Goal: Task Accomplishment & Management: Manage account settings

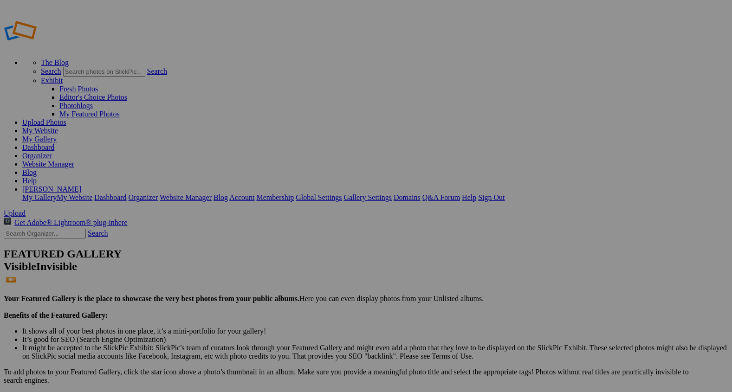
click at [26, 209] on span "Upload" at bounding box center [15, 213] width 22 height 8
type input "2"
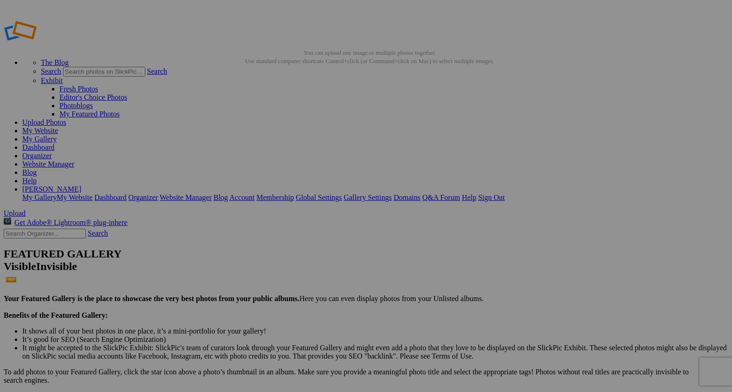
paste input "Learning the Cowboy Way"
type input "Learning the Cowboy Way"
type input "2"
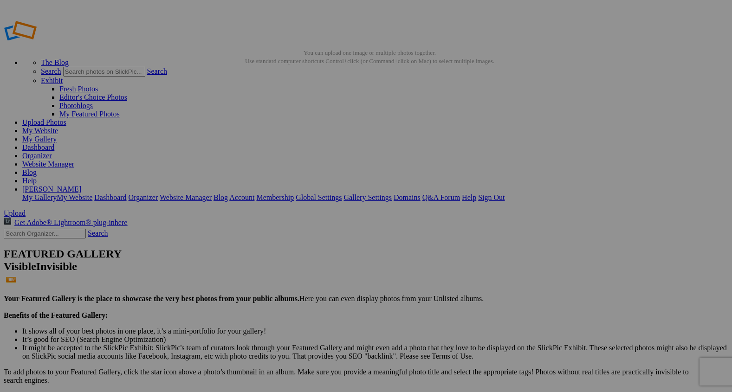
paste input "From Loop to Catch – A Saloon Story"
type input "From Loop to Catch – A Saloon Story"
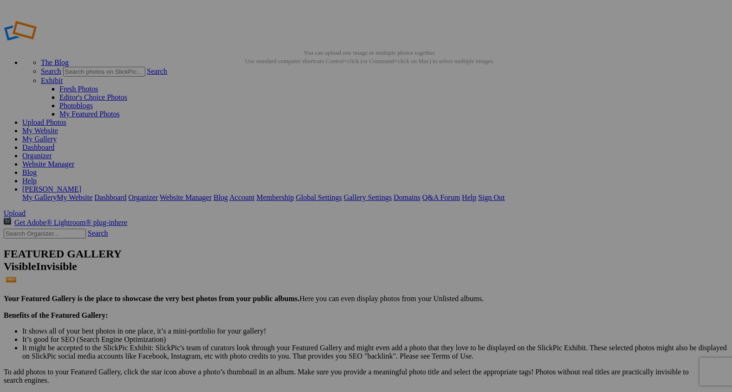
type input "2"
paste input "From Loop to Catch – A Saloon Story"
type input "From Loop to Catch – A Saloon Story"
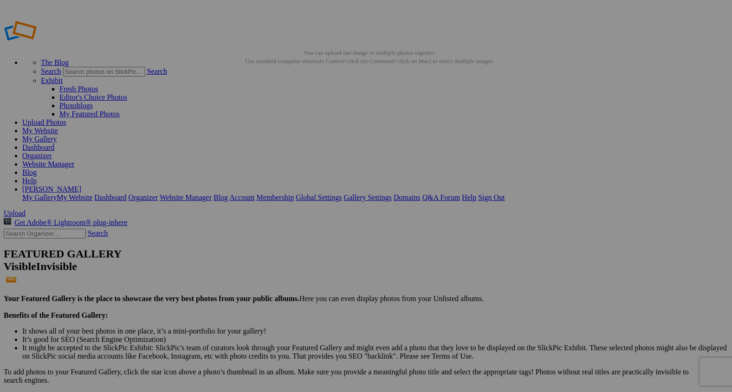
type input "2"
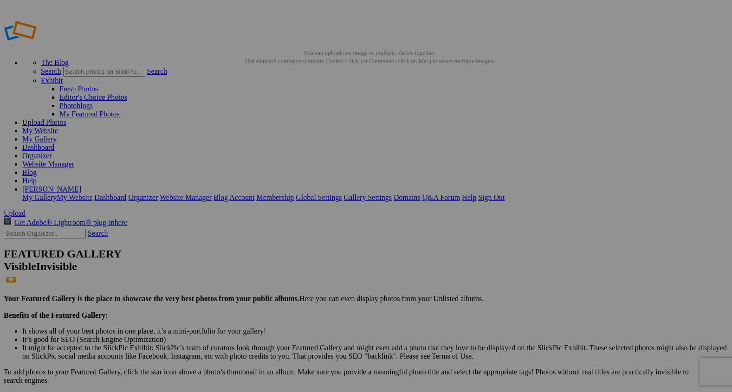
paste input "From Loop to Catch – A Saloon Story"
type input "From Loop to Catch – A Saloon Story"
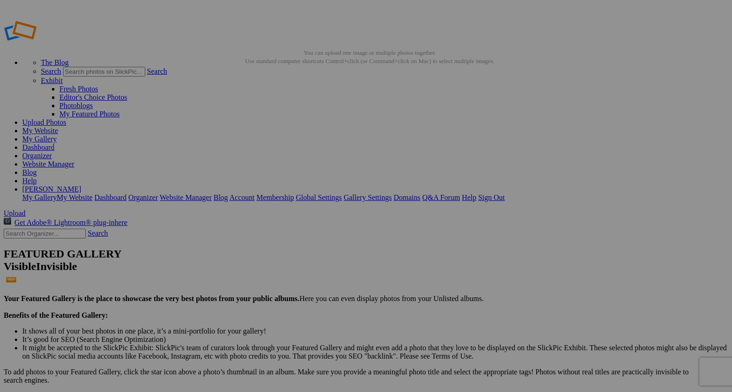
type input "2"
paste input "Victory Smile"
type input "Victory Smile"
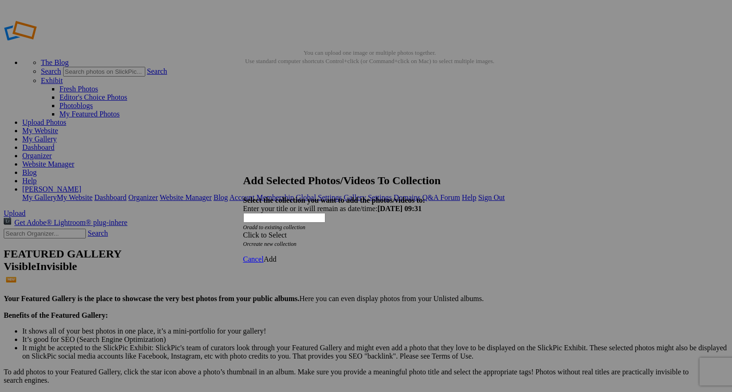
click at [243, 231] on span at bounding box center [243, 235] width 0 height 8
click at [392, 227] on link "Rocking Z [GEOGRAPHIC_DATA]" at bounding box center [337, 223] width 109 height 8
click at [277, 255] on span "Add" at bounding box center [270, 259] width 13 height 8
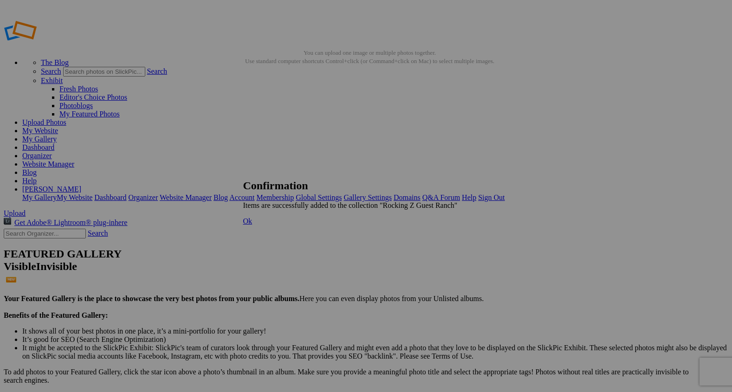
click at [252, 225] on span "Ok" at bounding box center [247, 221] width 9 height 8
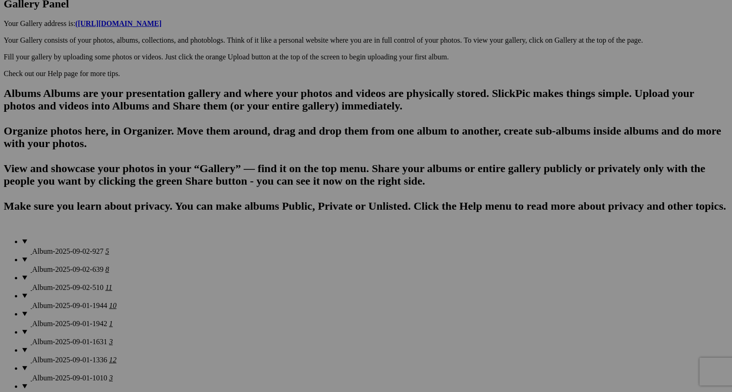
scroll to position [517, 0]
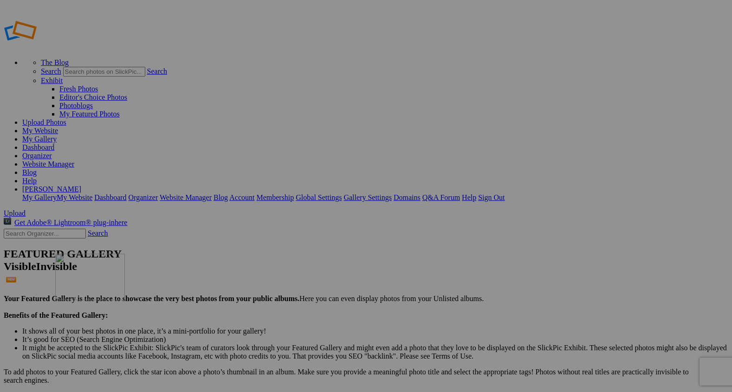
drag, startPoint x: 191, startPoint y: 141, endPoint x: 189, endPoint y: 320, distance: 179.1
drag, startPoint x: 254, startPoint y: 135, endPoint x: 254, endPoint y: 283, distance: 148.5
drag, startPoint x: 335, startPoint y: 144, endPoint x: 328, endPoint y: 263, distance: 119.4
drag, startPoint x: 252, startPoint y: 137, endPoint x: 275, endPoint y: 246, distance: 111.5
drag, startPoint x: 173, startPoint y: 135, endPoint x: 351, endPoint y: 269, distance: 222.3
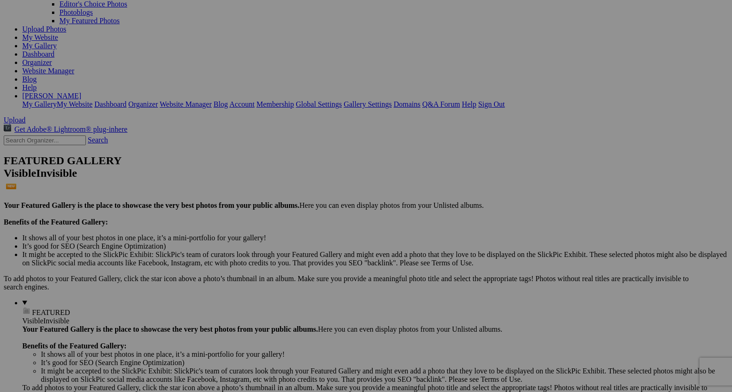
scroll to position [97, 0]
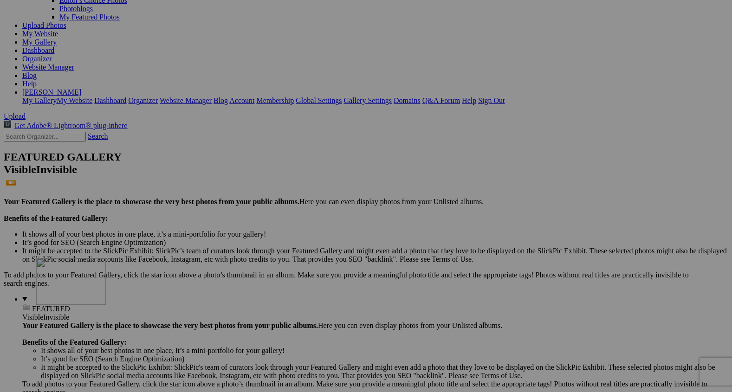
drag, startPoint x: 170, startPoint y: 184, endPoint x: 178, endPoint y: 356, distance: 172.8
drag, startPoint x: 245, startPoint y: 178, endPoint x: 247, endPoint y: 385, distance: 206.9
drag, startPoint x: 165, startPoint y: 181, endPoint x: 185, endPoint y: 354, distance: 173.7
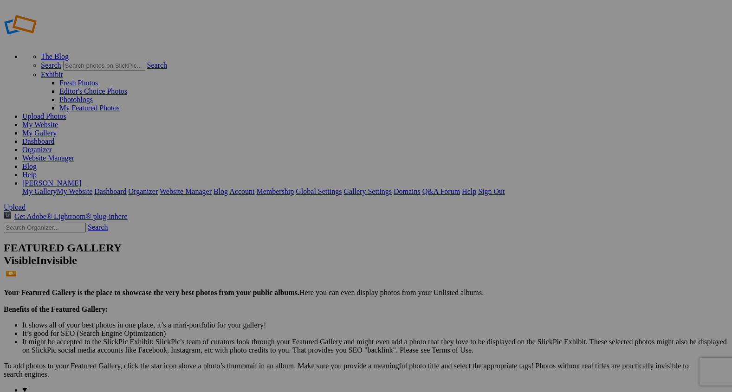
scroll to position [0, 0]
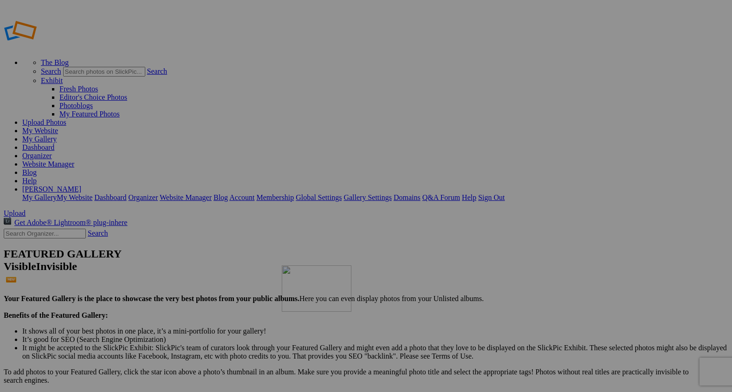
drag, startPoint x: 415, startPoint y: 141, endPoint x: 419, endPoint y: 333, distance: 191.6
drag, startPoint x: 516, startPoint y: 137, endPoint x: 444, endPoint y: 332, distance: 208.1
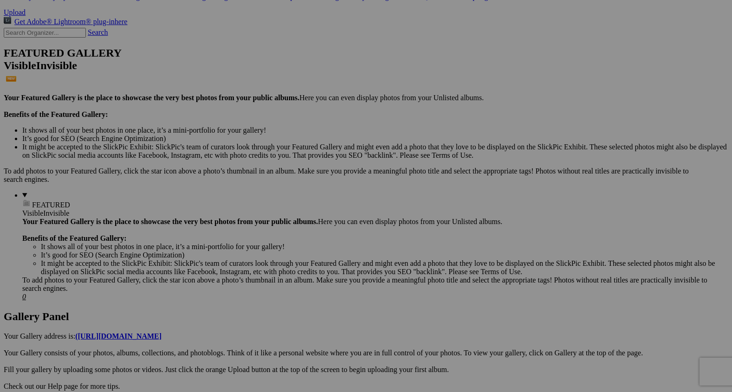
scroll to position [202, 0]
drag, startPoint x: 268, startPoint y: 186, endPoint x: 305, endPoint y: 324, distance: 143.1
drag, startPoint x: 173, startPoint y: 177, endPoint x: 173, endPoint y: 280, distance: 103.0
drag, startPoint x: 333, startPoint y: 120, endPoint x: 331, endPoint y: 325, distance: 205.1
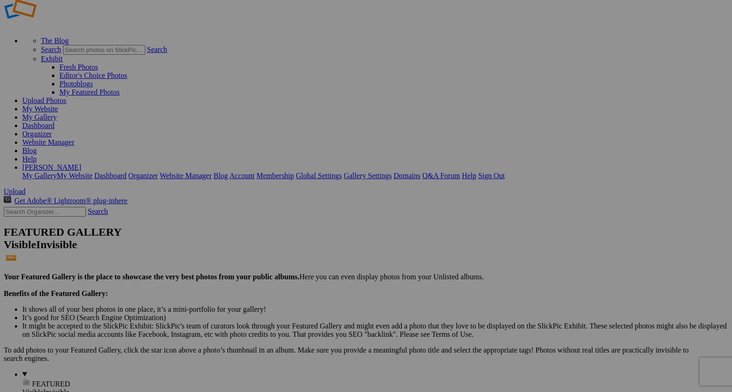
scroll to position [38, 0]
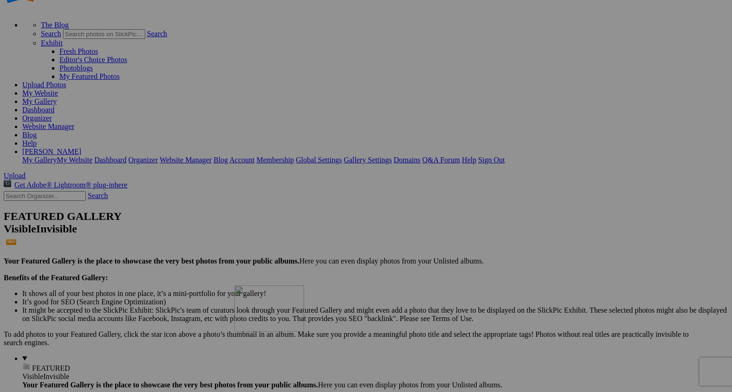
drag, startPoint x: 411, startPoint y: 244, endPoint x: 367, endPoint y: 367, distance: 130.4
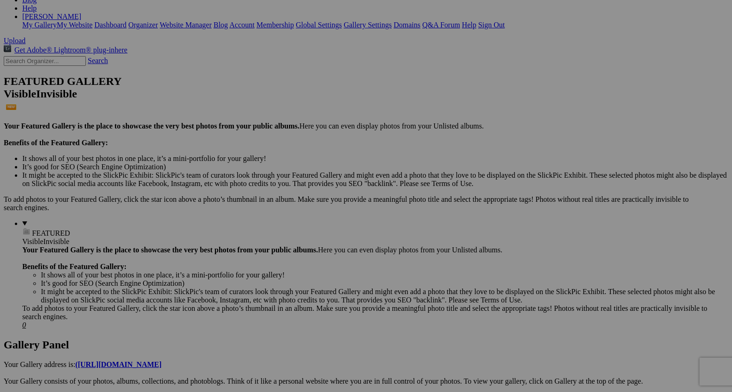
scroll to position [174, 0]
drag, startPoint x: 416, startPoint y: 206, endPoint x: 419, endPoint y: 313, distance: 107.2
drag, startPoint x: 493, startPoint y: 186, endPoint x: 493, endPoint y: 303, distance: 117.4
drag, startPoint x: 655, startPoint y: 221, endPoint x: 535, endPoint y: 324, distance: 157.6
drag, startPoint x: 496, startPoint y: 217, endPoint x: 442, endPoint y: 321, distance: 117.4
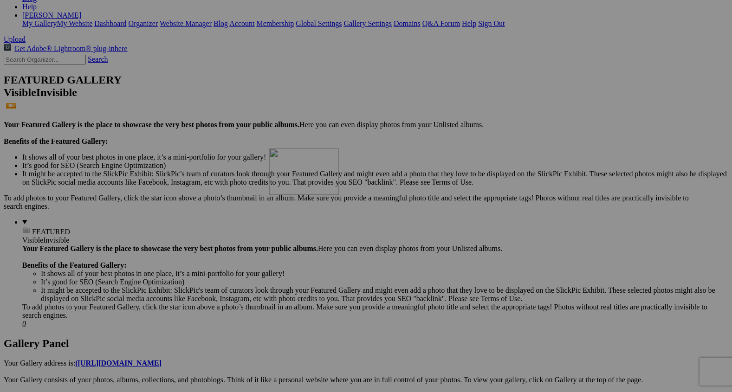
drag, startPoint x: 406, startPoint y: 213, endPoint x: 386, endPoint y: 333, distance: 121.8
drag, startPoint x: 487, startPoint y: 263, endPoint x: 445, endPoint y: 373, distance: 117.2
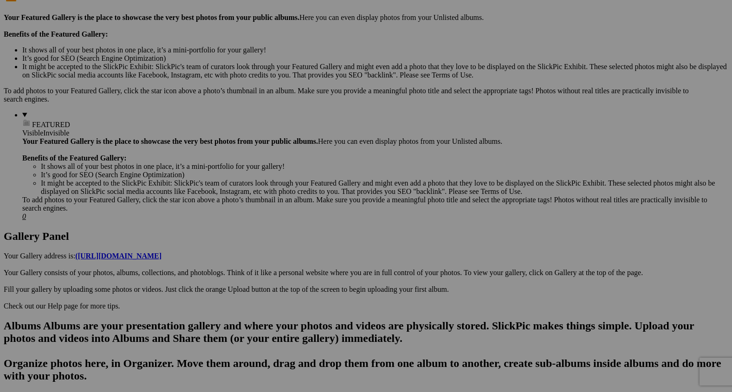
scroll to position [282, 0]
drag, startPoint x: 579, startPoint y: 122, endPoint x: 578, endPoint y: 264, distance: 142.0
drag, startPoint x: 586, startPoint y: 221, endPoint x: 577, endPoint y: 378, distance: 157.1
drag, startPoint x: 498, startPoint y: 273, endPoint x: 495, endPoint y: 347, distance: 74.3
drag, startPoint x: 420, startPoint y: 225, endPoint x: 421, endPoint y: 362, distance: 136.9
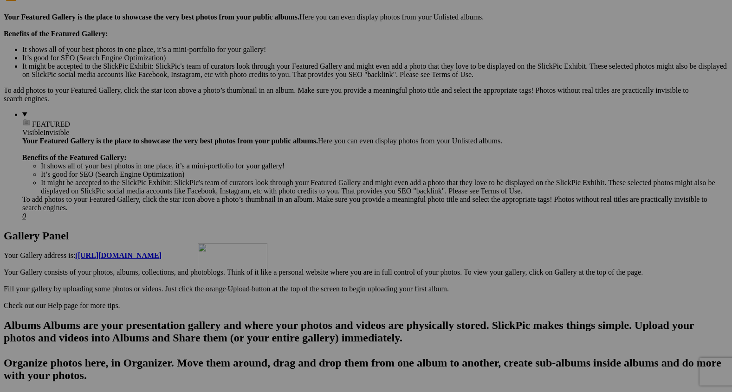
drag, startPoint x: 331, startPoint y: 230, endPoint x: 326, endPoint y: 357, distance: 127.7
drag, startPoint x: 250, startPoint y: 235, endPoint x: 249, endPoint y: 355, distance: 120.6
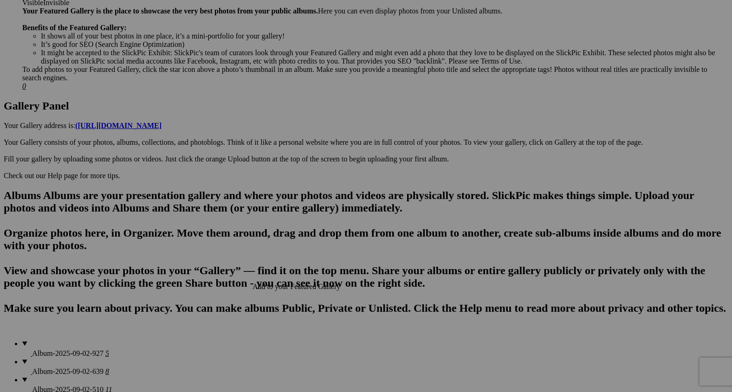
scroll to position [411, 0]
drag, startPoint x: 264, startPoint y: 226, endPoint x: 264, endPoint y: 326, distance: 99.7
drag, startPoint x: 339, startPoint y: 216, endPoint x: 334, endPoint y: 315, distance: 99.4
drag, startPoint x: 405, startPoint y: 266, endPoint x: 403, endPoint y: 314, distance: 47.9
drag, startPoint x: 259, startPoint y: 202, endPoint x: 258, endPoint y: 294, distance: 92.3
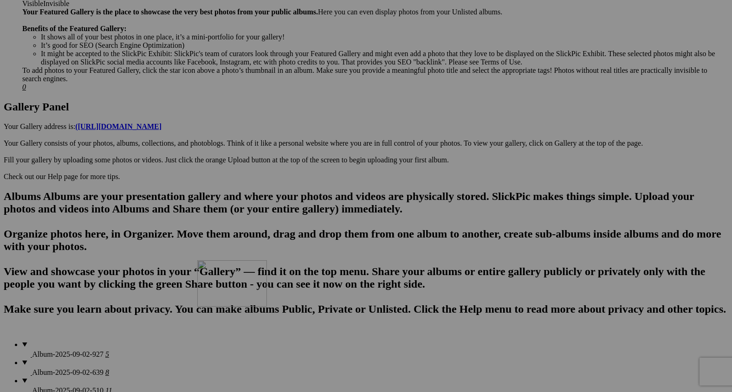
drag, startPoint x: 331, startPoint y: 217, endPoint x: 331, endPoint y: 342, distance: 125.3
drag, startPoint x: 652, startPoint y: 228, endPoint x: 585, endPoint y: 327, distance: 119.0
drag, startPoint x: 251, startPoint y: 226, endPoint x: 150, endPoint y: 332, distance: 146.7
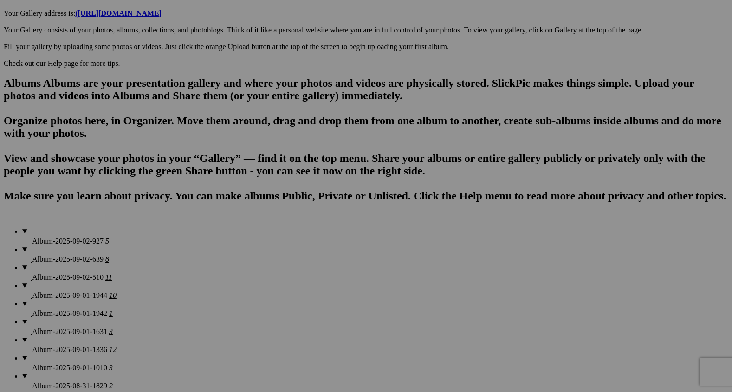
scroll to position [530, 0]
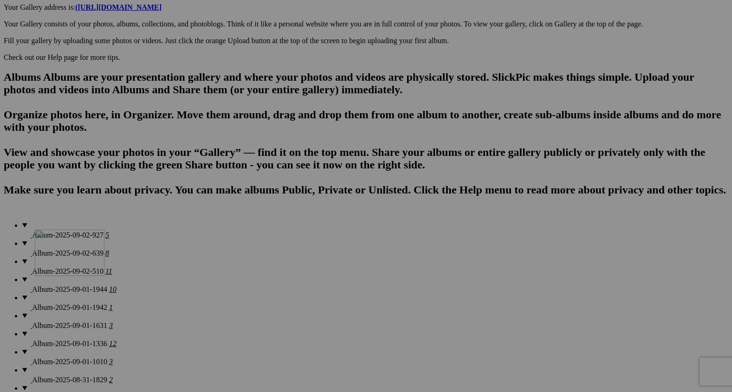
drag, startPoint x: 177, startPoint y: 211, endPoint x: 158, endPoint y: 347, distance: 137.8
drag, startPoint x: 248, startPoint y: 236, endPoint x: 239, endPoint y: 363, distance: 126.9
drag, startPoint x: 489, startPoint y: 249, endPoint x: 357, endPoint y: 379, distance: 185.0
drag, startPoint x: 602, startPoint y: 216, endPoint x: 411, endPoint y: 308, distance: 211.9
drag, startPoint x: 158, startPoint y: 208, endPoint x: 160, endPoint y: 322, distance: 113.7
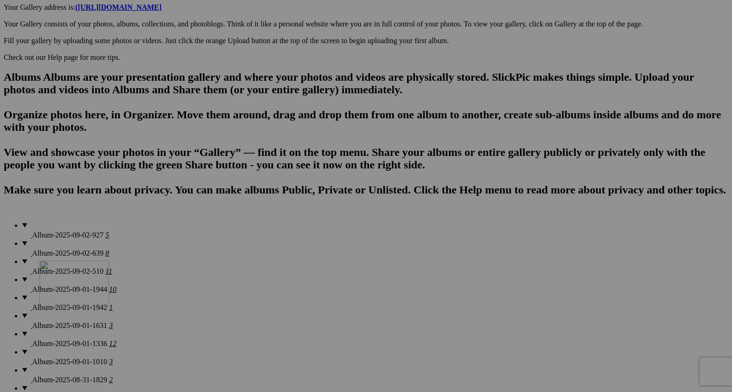
drag, startPoint x: 186, startPoint y: 208, endPoint x: 174, endPoint y: 344, distance: 136.5
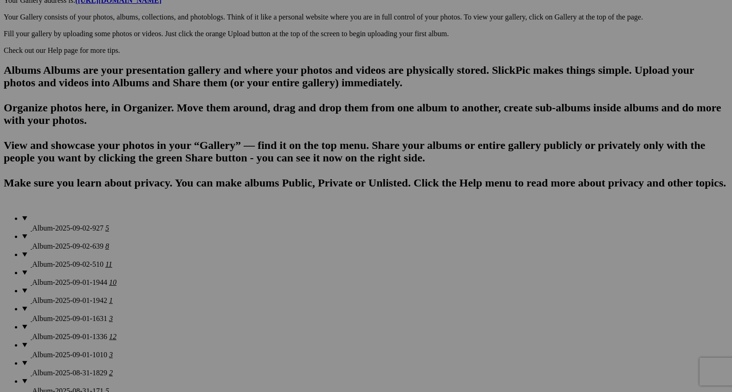
scroll to position [538, 0]
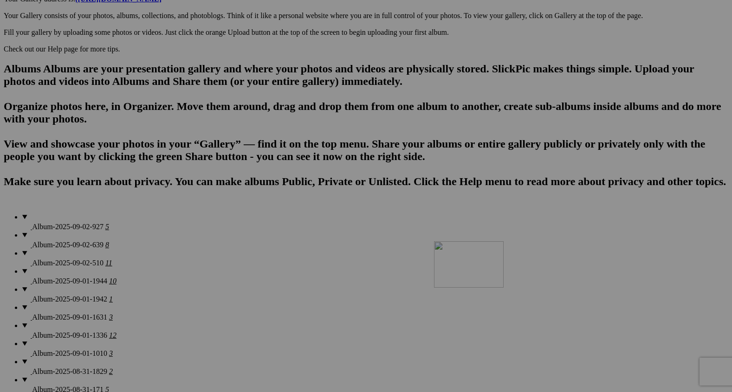
drag, startPoint x: 592, startPoint y: 204, endPoint x: 568, endPoint y: 322, distance: 120.4
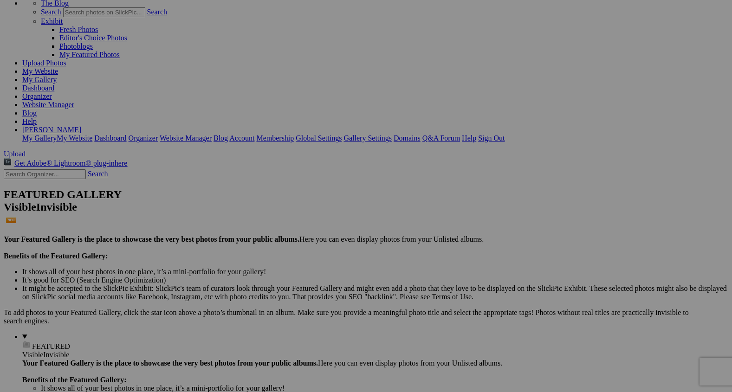
scroll to position [71, 0]
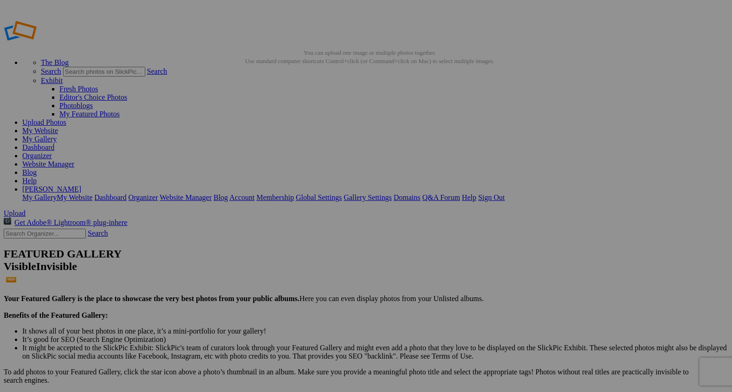
scroll to position [516, 0]
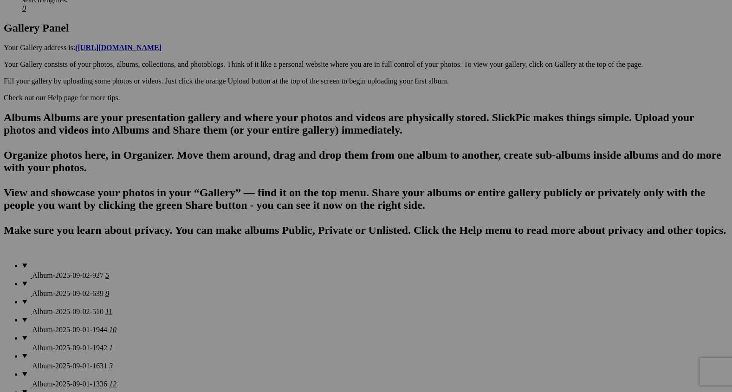
scroll to position [490, 0]
drag, startPoint x: 585, startPoint y: 133, endPoint x: 570, endPoint y: 254, distance: 122.0
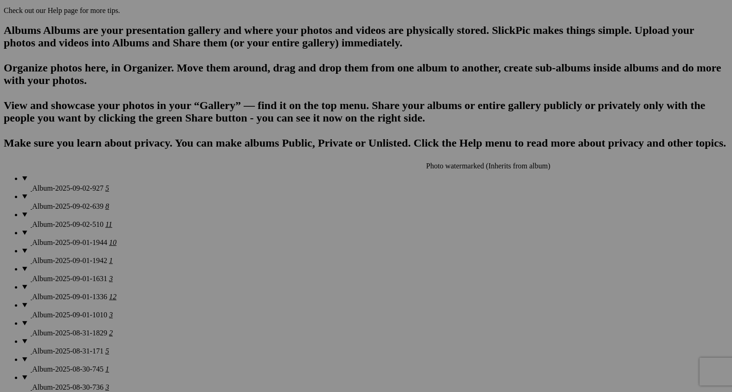
scroll to position [584, 0]
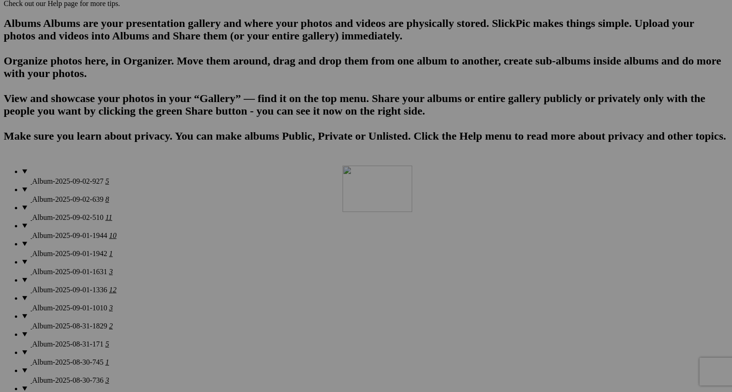
drag, startPoint x: 572, startPoint y: 160, endPoint x: 473, endPoint y: 251, distance: 134.6
drag, startPoint x: 598, startPoint y: 156, endPoint x: 614, endPoint y: 271, distance: 116.1
drag, startPoint x: 659, startPoint y: 164, endPoint x: 649, endPoint y: 258, distance: 95.1
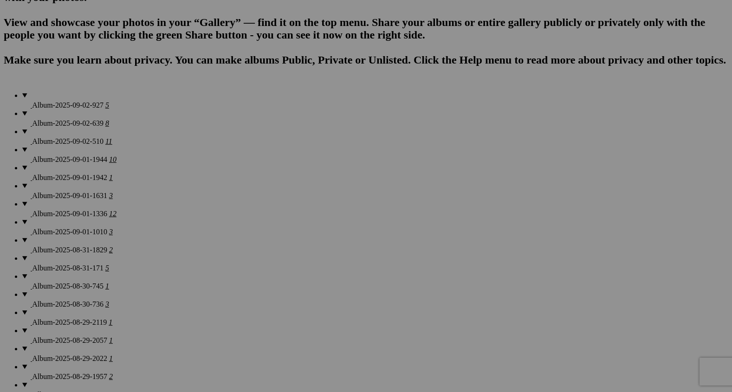
scroll to position [663, 0]
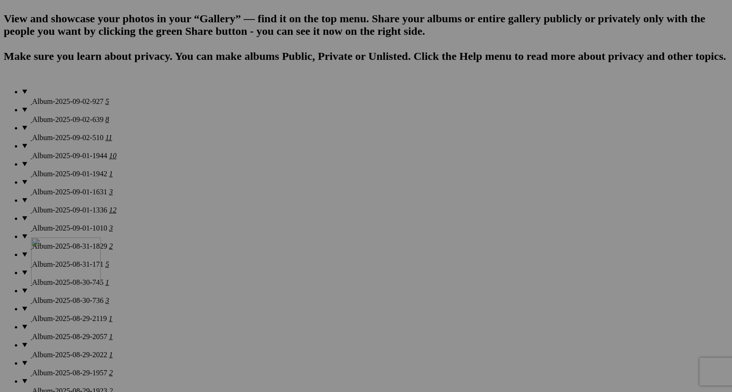
drag, startPoint x: 176, startPoint y: 188, endPoint x: 165, endPoint y: 318, distance: 130.8
drag, startPoint x: 273, startPoint y: 195, endPoint x: 241, endPoint y: 304, distance: 113.6
drag, startPoint x: 356, startPoint y: 186, endPoint x: 333, endPoint y: 283, distance: 99.7
drag, startPoint x: 428, startPoint y: 193, endPoint x: 403, endPoint y: 258, distance: 69.6
drag, startPoint x: 431, startPoint y: 189, endPoint x: 402, endPoint y: 301, distance: 115.7
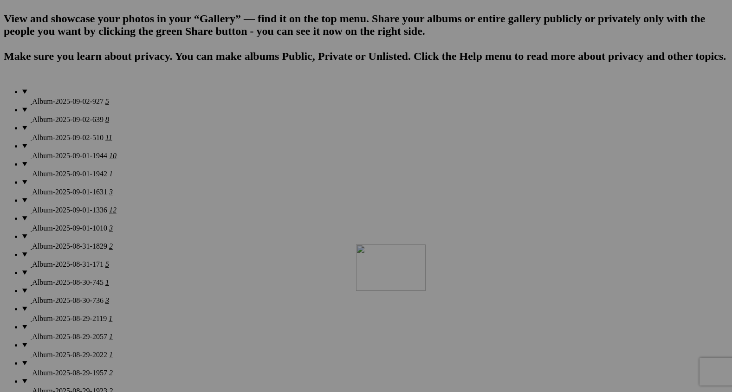
drag, startPoint x: 521, startPoint y: 187, endPoint x: 489, endPoint y: 310, distance: 127.5
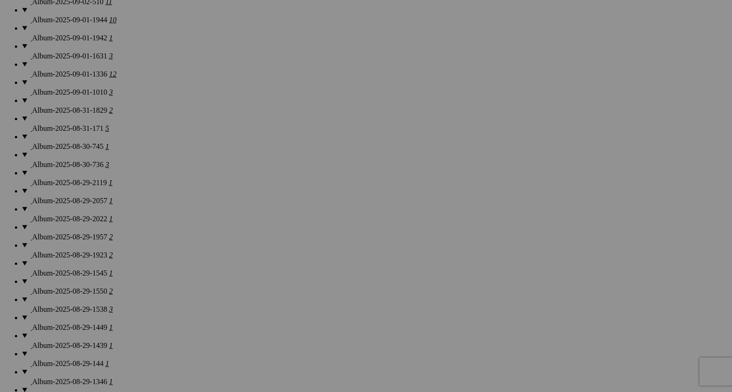
scroll to position [799, 0]
drag, startPoint x: 180, startPoint y: 175, endPoint x: 164, endPoint y: 315, distance: 140.0
drag, startPoint x: 264, startPoint y: 181, endPoint x: 244, endPoint y: 309, distance: 129.1
drag, startPoint x: 351, startPoint y: 176, endPoint x: 325, endPoint y: 295, distance: 121.6
drag, startPoint x: 592, startPoint y: 178, endPoint x: 541, endPoint y: 279, distance: 112.9
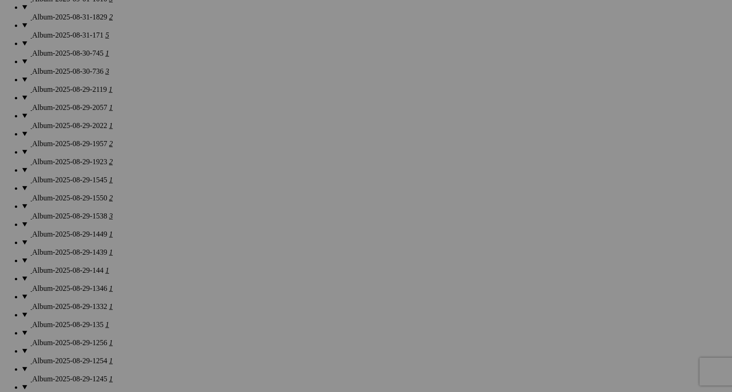
scroll to position [902, 0]
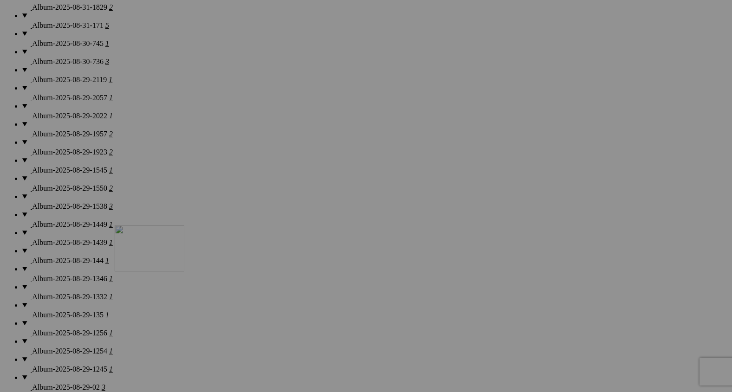
drag, startPoint x: 266, startPoint y: 193, endPoint x: 246, endPoint y: 314, distance: 122.3
drag, startPoint x: 494, startPoint y: 192, endPoint x: 351, endPoint y: 297, distance: 177.2
drag, startPoint x: 663, startPoint y: 84, endPoint x: 416, endPoint y: 289, distance: 321.5
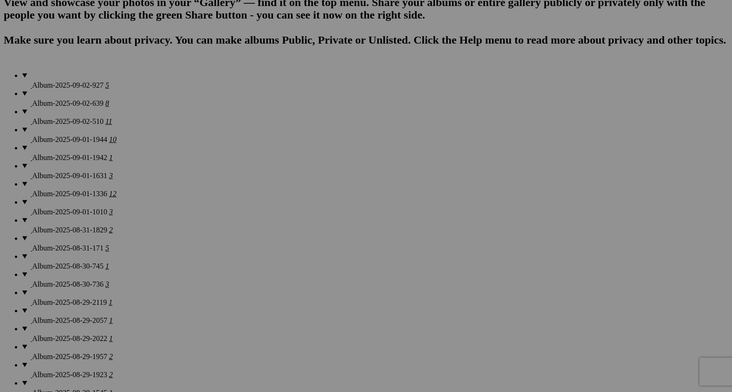
scroll to position [687, 0]
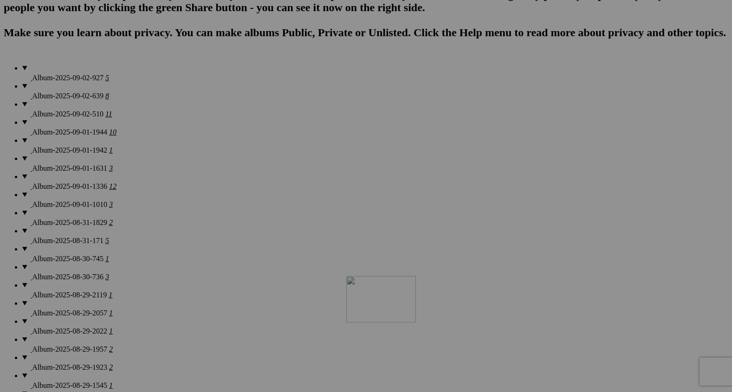
drag, startPoint x: 589, startPoint y: 181, endPoint x: 473, endPoint y: 362, distance: 214.5
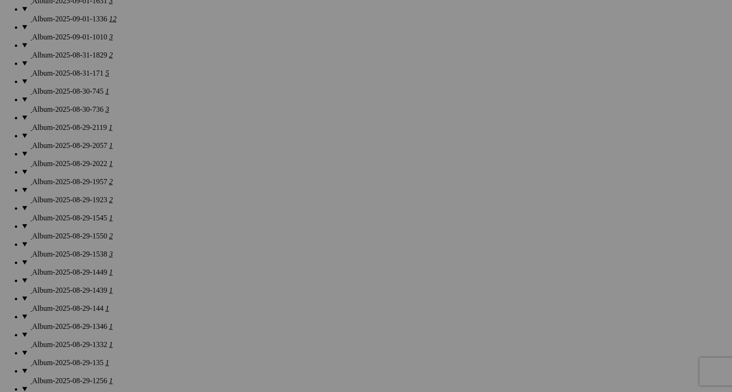
scroll to position [855, 0]
drag, startPoint x: 501, startPoint y: 244, endPoint x: 472, endPoint y: 335, distance: 95.4
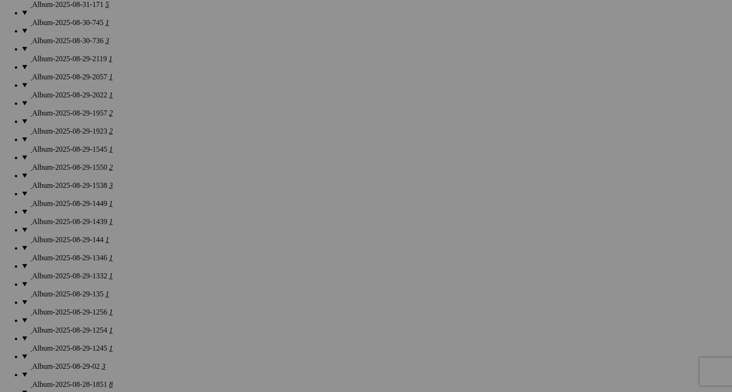
scroll to position [933, 0]
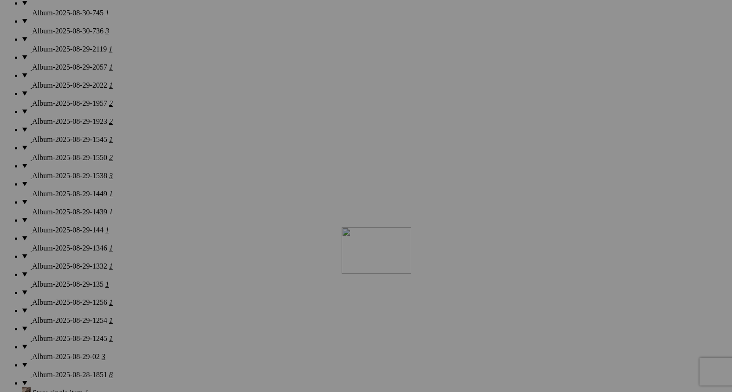
drag, startPoint x: 583, startPoint y: 172, endPoint x: 476, endPoint y: 307, distance: 171.7
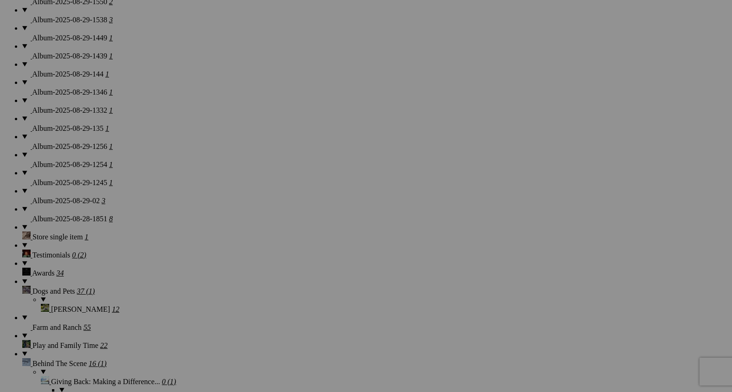
scroll to position [1084, 0]
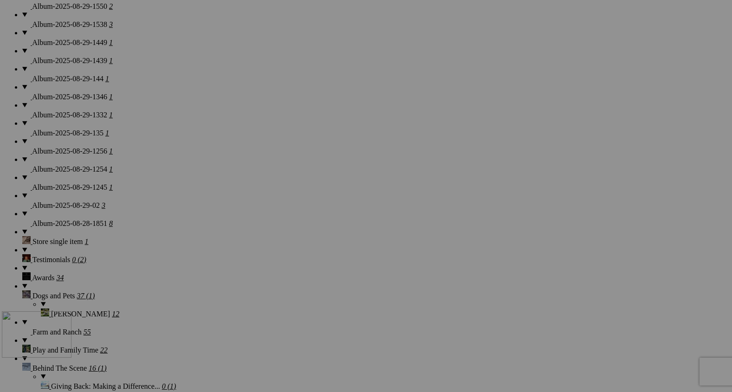
drag, startPoint x: 180, startPoint y: 127, endPoint x: 135, endPoint y: 392, distance: 269.2
drag, startPoint x: 184, startPoint y: 123, endPoint x: 168, endPoint y: 402, distance: 278.8
drag, startPoint x: 347, startPoint y: 135, endPoint x: 292, endPoint y: 423, distance: 292.8
drag, startPoint x: 586, startPoint y: 251, endPoint x: 554, endPoint y: 397, distance: 150.1
drag, startPoint x: 584, startPoint y: 243, endPoint x: 463, endPoint y: 388, distance: 188.8
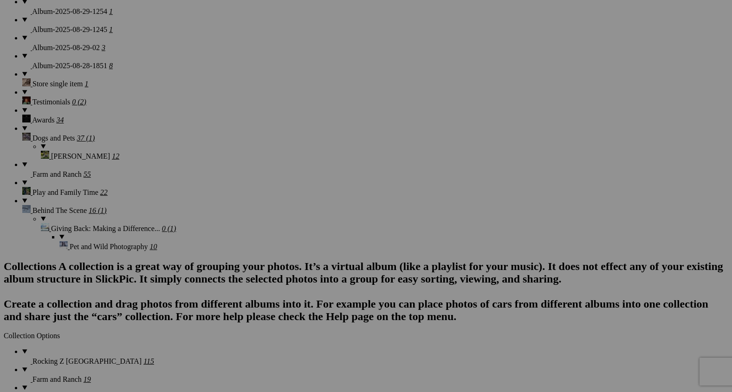
scroll to position [1262, 0]
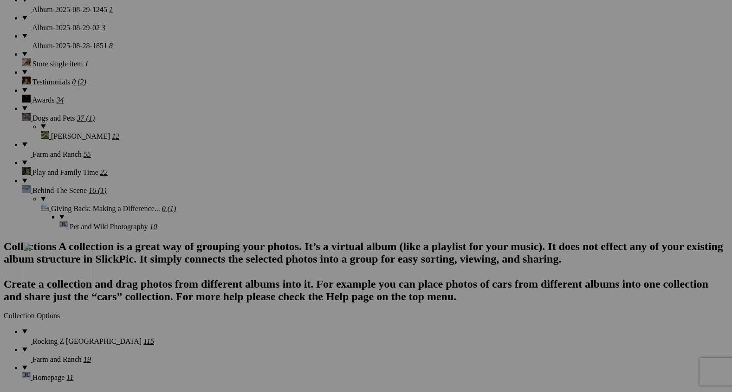
drag, startPoint x: 171, startPoint y: 187, endPoint x: 154, endPoint y: 328, distance: 141.6
drag, startPoint x: 430, startPoint y: 190, endPoint x: 176, endPoint y: 324, distance: 287.2
drag, startPoint x: 442, startPoint y: 170, endPoint x: 284, endPoint y: 312, distance: 212.5
drag, startPoint x: 593, startPoint y: 176, endPoint x: 313, endPoint y: 342, distance: 326.1
drag, startPoint x: 657, startPoint y: 202, endPoint x: 462, endPoint y: 301, distance: 219.5
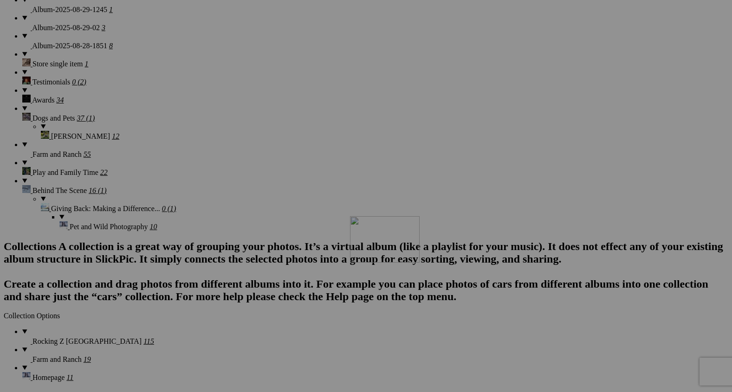
drag, startPoint x: 660, startPoint y: 192, endPoint x: 352, endPoint y: 334, distance: 339.4
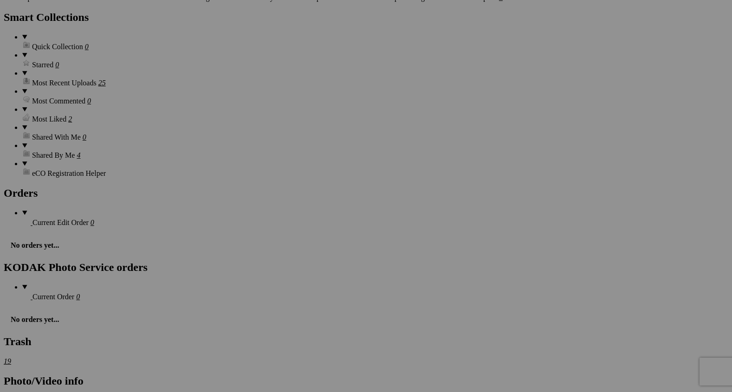
scroll to position [1664, 0]
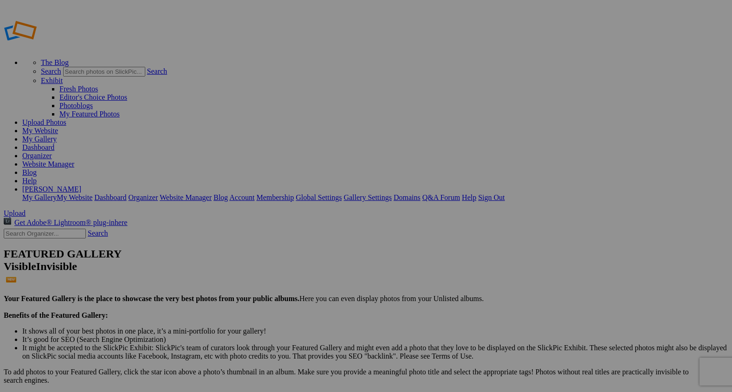
scroll to position [516, 0]
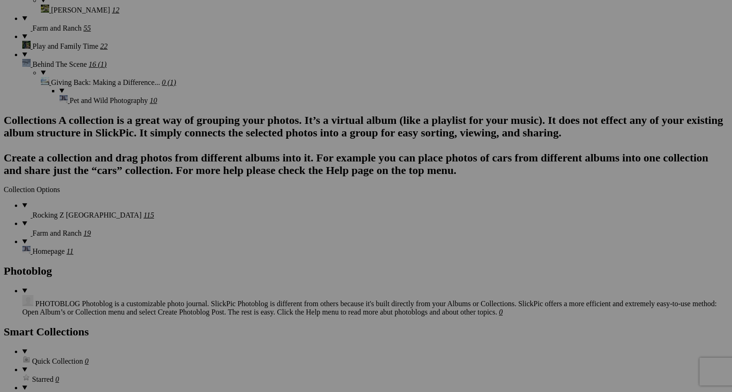
scroll to position [1387, 0]
drag, startPoint x: 498, startPoint y: 189, endPoint x: 137, endPoint y: 164, distance: 361.8
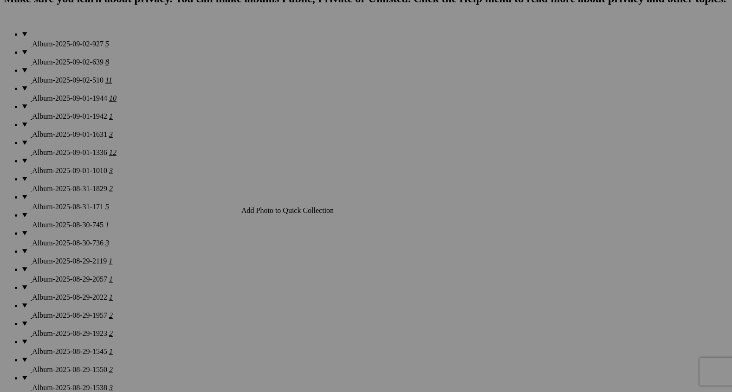
scroll to position [722, 0]
drag, startPoint x: 254, startPoint y: 141, endPoint x: 251, endPoint y: 261, distance: 119.7
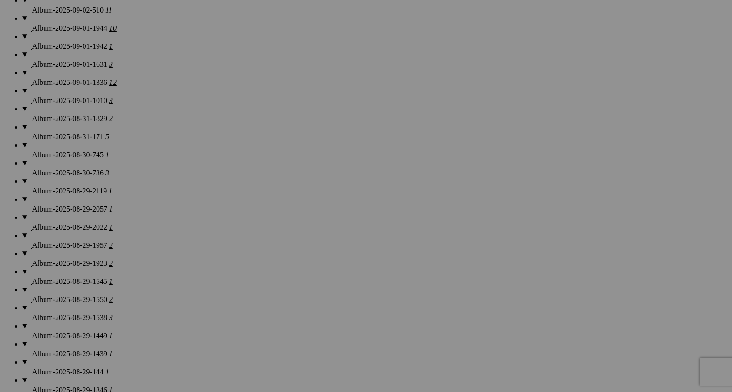
scroll to position [793, 0]
drag, startPoint x: 256, startPoint y: 174, endPoint x: 246, endPoint y: 293, distance: 119.6
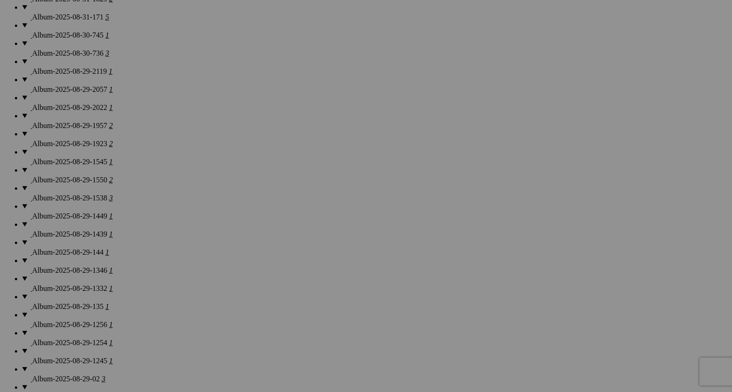
scroll to position [911, 0]
drag, startPoint x: 263, startPoint y: 188, endPoint x: 152, endPoint y: 282, distance: 144.8
drag, startPoint x: 271, startPoint y: 144, endPoint x: 218, endPoint y: 363, distance: 224.9
drag, startPoint x: 177, startPoint y: 147, endPoint x: 156, endPoint y: 375, distance: 229.2
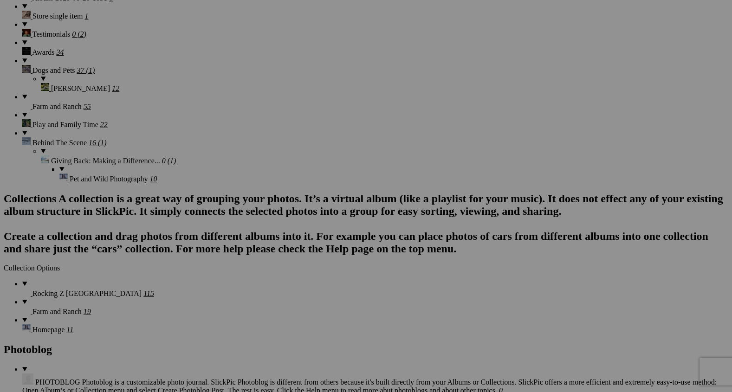
scroll to position [1328, 0]
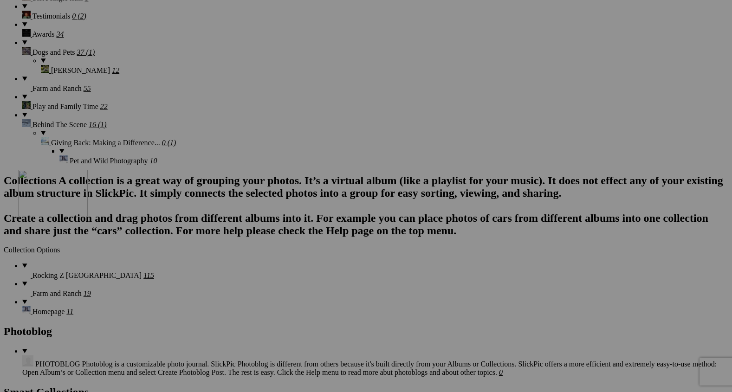
drag, startPoint x: 172, startPoint y: 133, endPoint x: 153, endPoint y: 247, distance: 115.7
drag, startPoint x: 184, startPoint y: 132, endPoint x: 216, endPoint y: 230, distance: 103.1
drag, startPoint x: 341, startPoint y: 248, endPoint x: 238, endPoint y: 237, distance: 103.1
drag, startPoint x: 654, startPoint y: 119, endPoint x: 576, endPoint y: 109, distance: 78.5
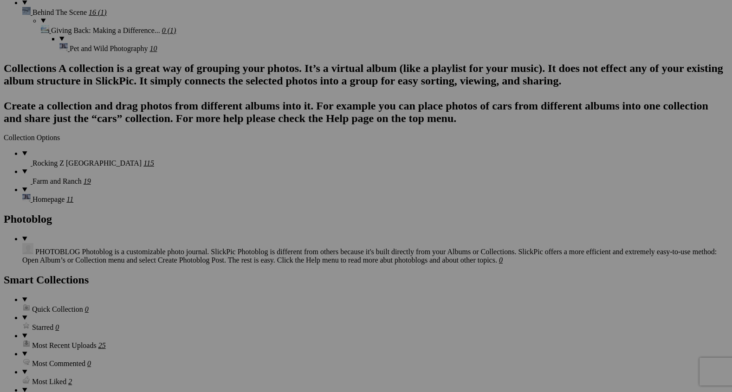
scroll to position [1441, 0]
drag, startPoint x: 429, startPoint y: 147, endPoint x: 538, endPoint y: 143, distance: 109.6
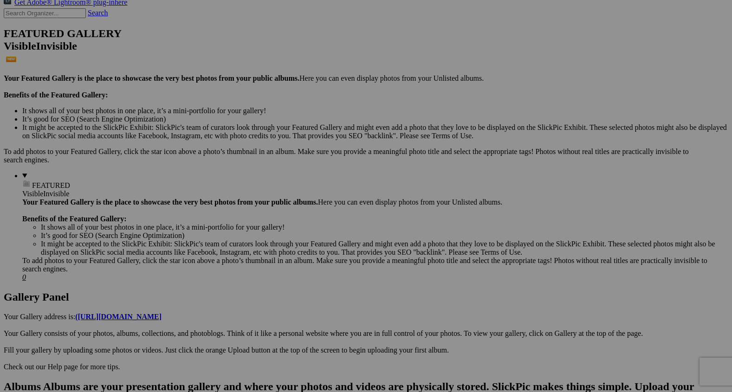
scroll to position [0, 0]
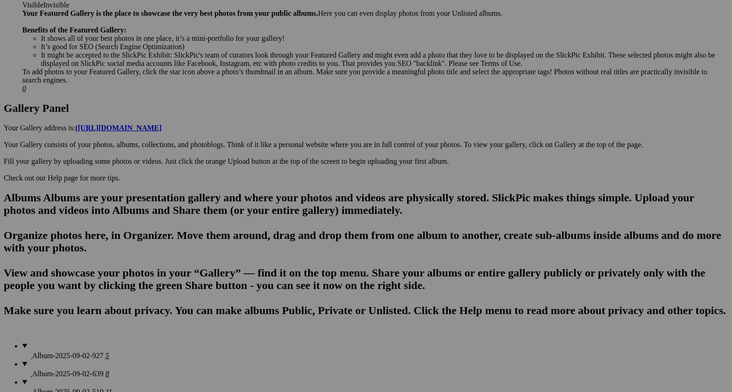
scroll to position [411, 0]
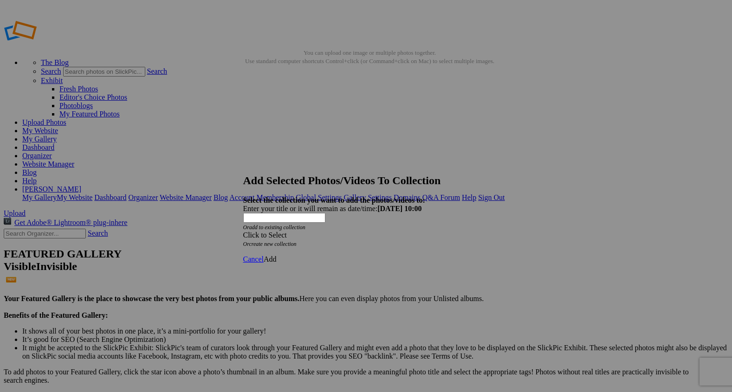
click at [243, 231] on span at bounding box center [243, 235] width 0 height 8
click at [392, 227] on link "Rocking Z [GEOGRAPHIC_DATA]" at bounding box center [337, 223] width 109 height 8
click at [277, 255] on span "Add" at bounding box center [270, 259] width 13 height 8
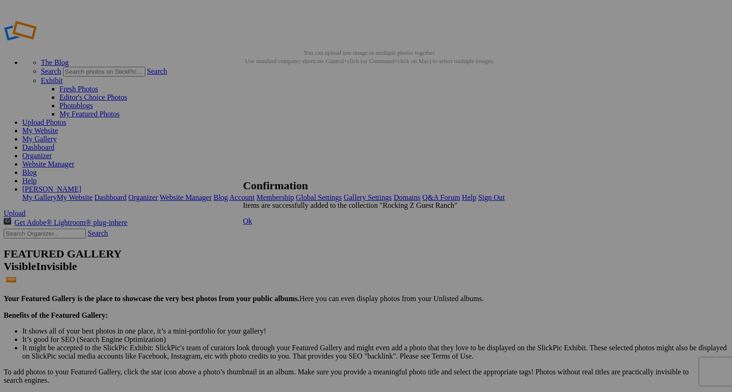
click at [252, 225] on span "Ok" at bounding box center [247, 221] width 9 height 8
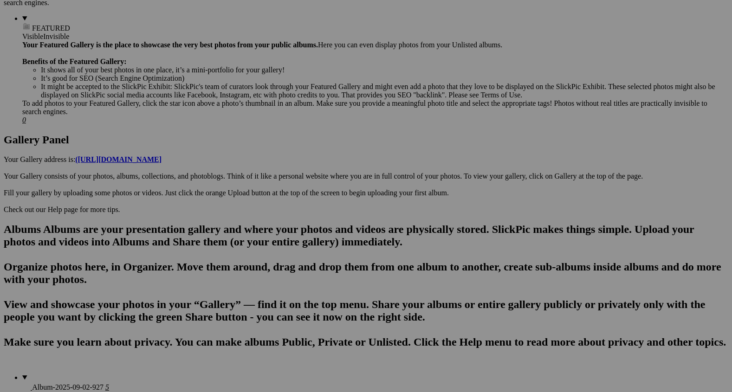
scroll to position [391, 0]
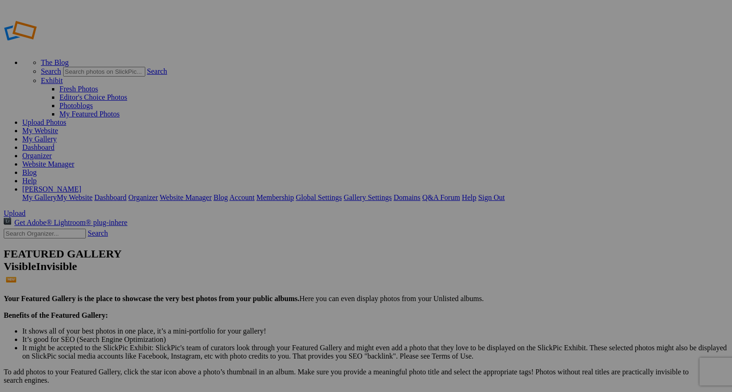
type input "2"
paste input "Victory Smile"
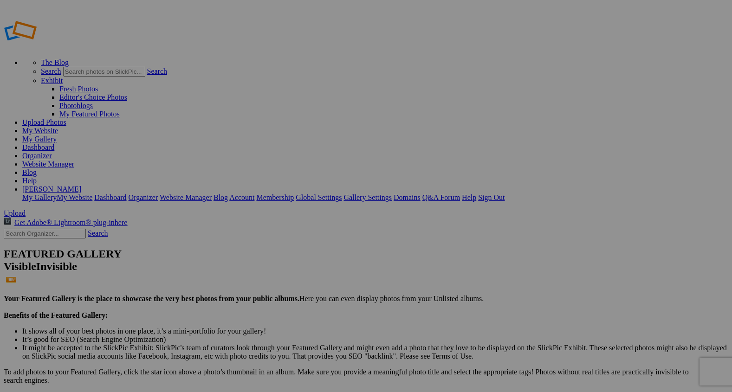
type input "V"
drag, startPoint x: 180, startPoint y: 268, endPoint x: 490, endPoint y: 115, distance: 345.9
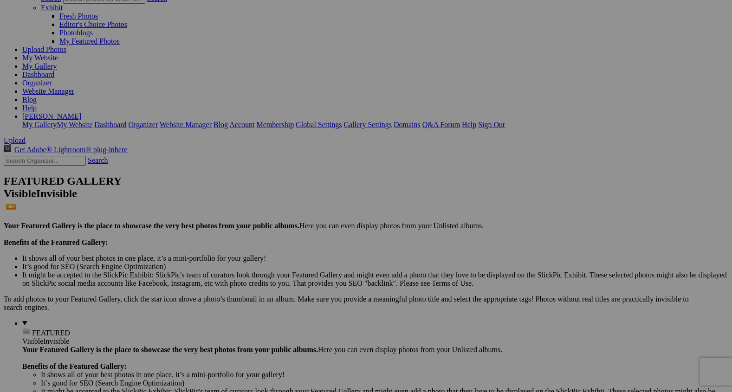
scroll to position [83, 0]
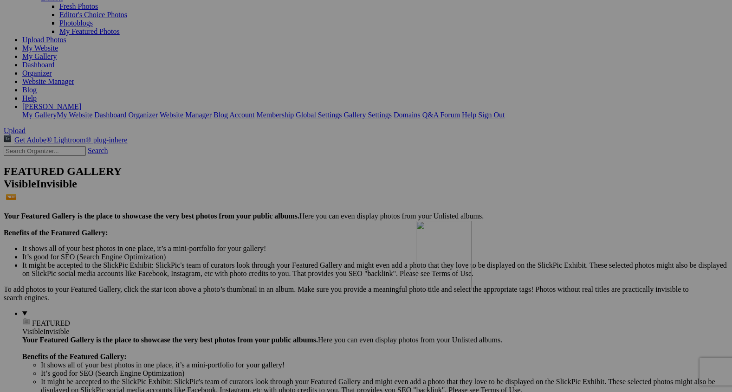
drag, startPoint x: 580, startPoint y: 77, endPoint x: 549, endPoint y: 310, distance: 234.9
drag, startPoint x: 268, startPoint y: 180, endPoint x: 311, endPoint y: 314, distance: 140.4
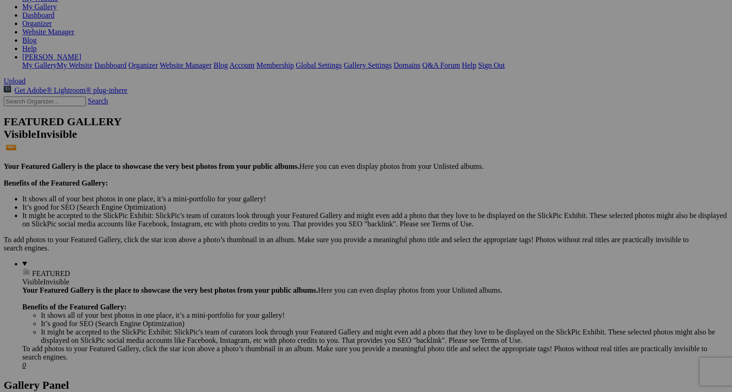
scroll to position [140, 0]
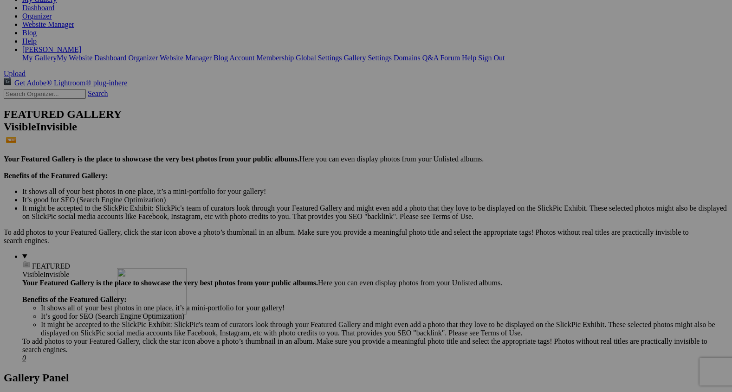
drag, startPoint x: 251, startPoint y: 234, endPoint x: 251, endPoint y: 351, distance: 116.4
drag, startPoint x: 521, startPoint y: 244, endPoint x: 460, endPoint y: 360, distance: 132.0
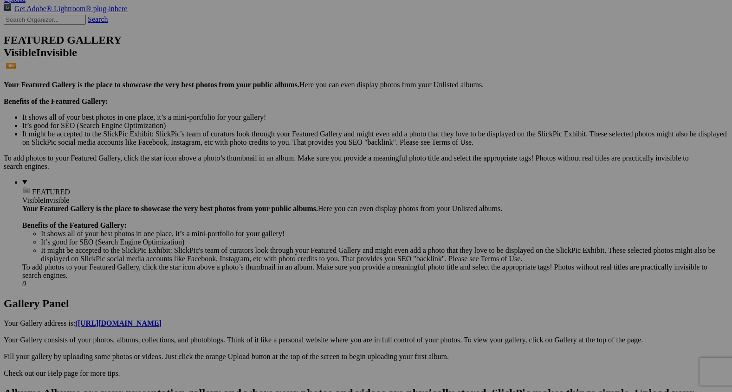
scroll to position [219, 0]
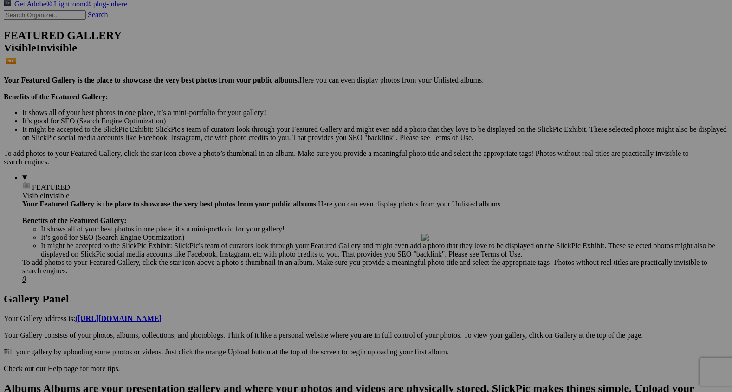
drag, startPoint x: 611, startPoint y: 151, endPoint x: 551, endPoint y: 316, distance: 176.3
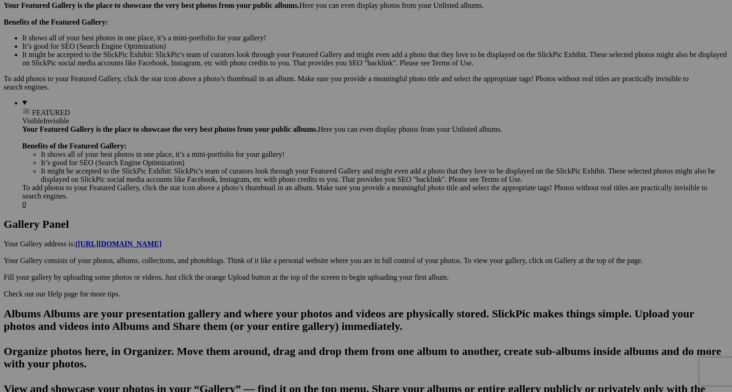
scroll to position [299, 0]
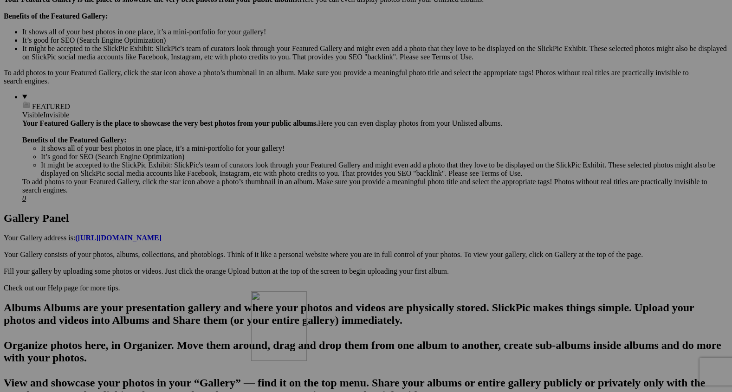
drag, startPoint x: 419, startPoint y: 215, endPoint x: 386, endPoint y: 370, distance: 159.1
drag, startPoint x: 500, startPoint y: 215, endPoint x: 462, endPoint y: 380, distance: 170.0
drag, startPoint x: 676, startPoint y: 98, endPoint x: 424, endPoint y: 309, distance: 328.4
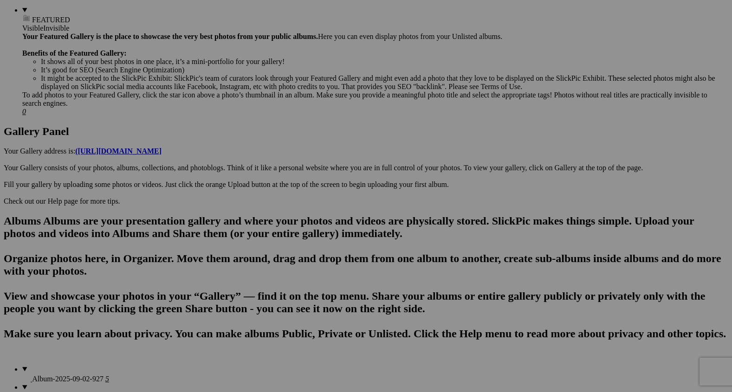
scroll to position [398, 0]
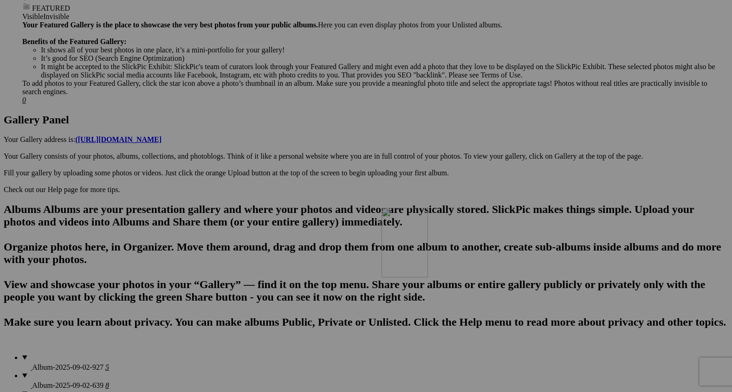
drag, startPoint x: 601, startPoint y: 122, endPoint x: 514, endPoint y: 289, distance: 188.2
drag, startPoint x: 492, startPoint y: 92, endPoint x: 407, endPoint y: 264, distance: 191.9
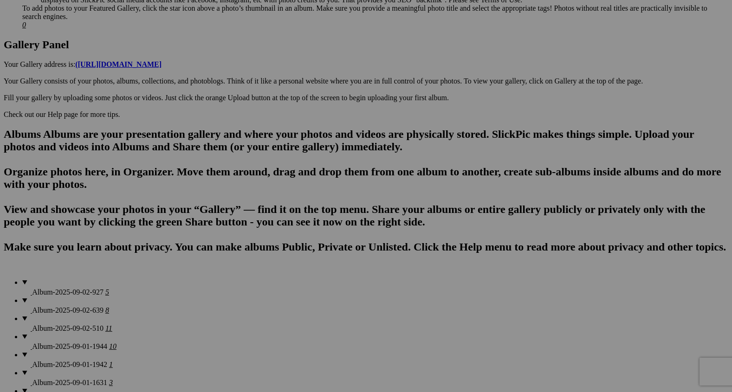
scroll to position [477, 0]
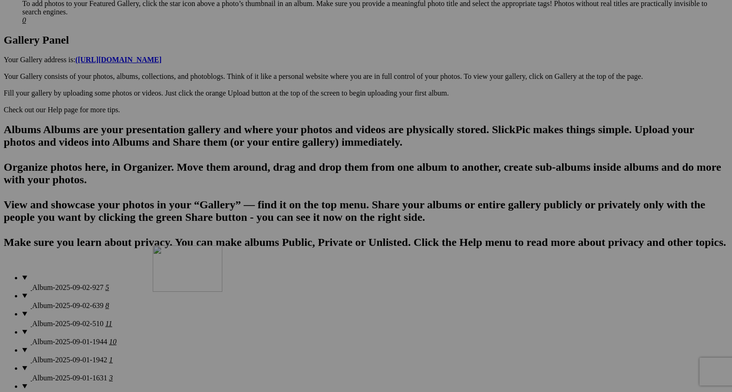
drag, startPoint x: 268, startPoint y: 149, endPoint x: 288, endPoint y: 329, distance: 181.1
drag, startPoint x: 340, startPoint y: 126, endPoint x: 341, endPoint y: 354, distance: 227.8
drag, startPoint x: 261, startPoint y: 147, endPoint x: 268, endPoint y: 416, distance: 269.2
drag, startPoint x: 346, startPoint y: 164, endPoint x: 347, endPoint y: 412, distance: 247.7
drag, startPoint x: 601, startPoint y: 154, endPoint x: 451, endPoint y: 402, distance: 289.9
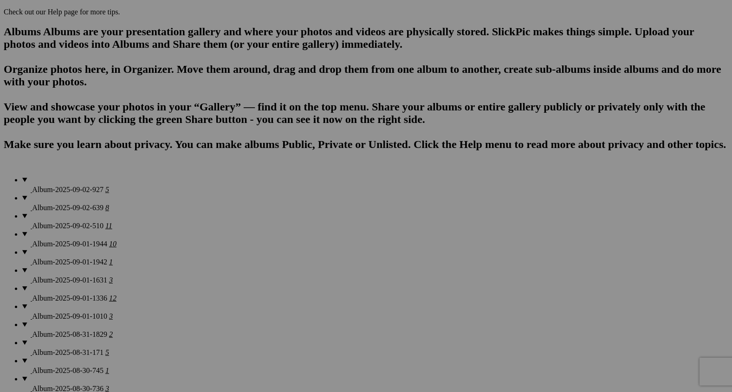
scroll to position [577, 0]
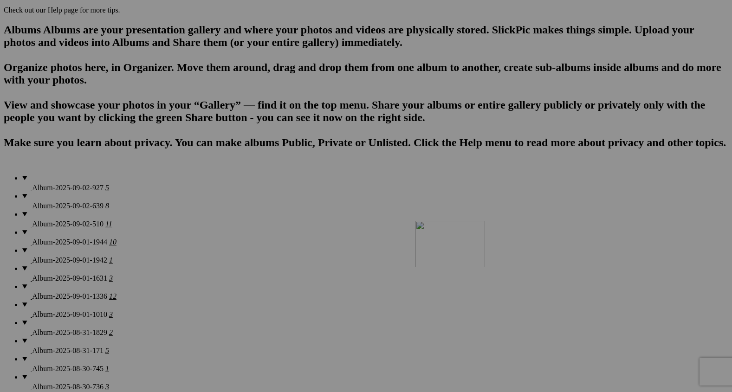
drag, startPoint x: 683, startPoint y: 157, endPoint x: 505, endPoint y: 325, distance: 245.5
drag, startPoint x: 670, startPoint y: 175, endPoint x: 494, endPoint y: 306, distance: 219.5
drag, startPoint x: 657, startPoint y: 179, endPoint x: 228, endPoint y: 306, distance: 448.1
drag, startPoint x: 677, startPoint y: 156, endPoint x: 675, endPoint y: 259, distance: 102.6
drag, startPoint x: 669, startPoint y: 161, endPoint x: 627, endPoint y: 330, distance: 173.8
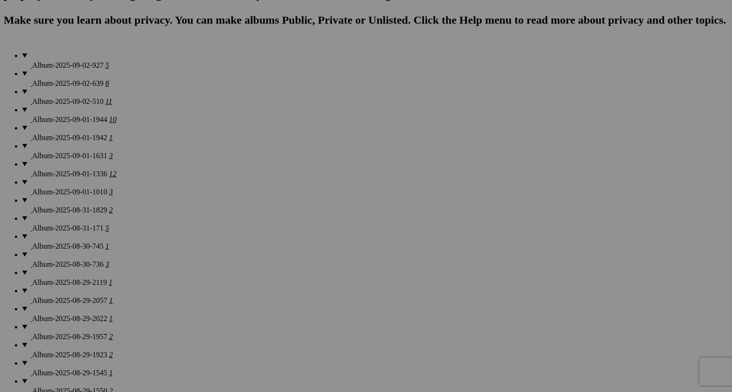
scroll to position [702, 0]
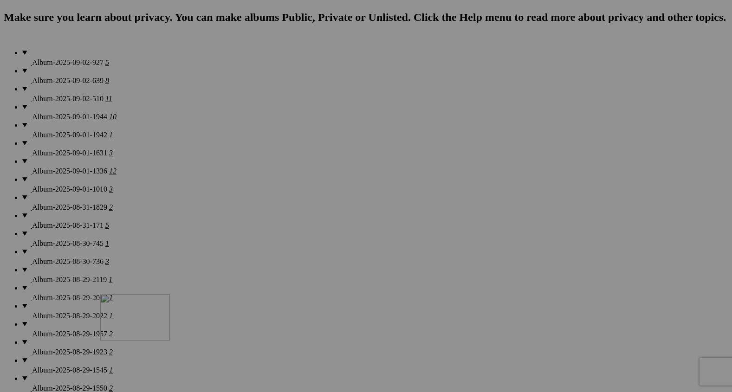
drag, startPoint x: 262, startPoint y: 152, endPoint x: 234, endPoint y: 374, distance: 223.5
drag, startPoint x: 348, startPoint y: 170, endPoint x: 319, endPoint y: 364, distance: 196.1
drag, startPoint x: 354, startPoint y: 148, endPoint x: 395, endPoint y: 362, distance: 217.8
drag, startPoint x: 424, startPoint y: 141, endPoint x: 475, endPoint y: 385, distance: 249.3
drag, startPoint x: 356, startPoint y: 272, endPoint x: 559, endPoint y: 377, distance: 228.9
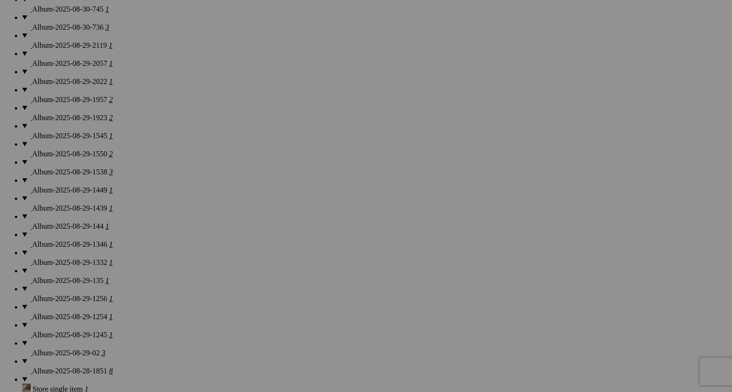
scroll to position [943, 0]
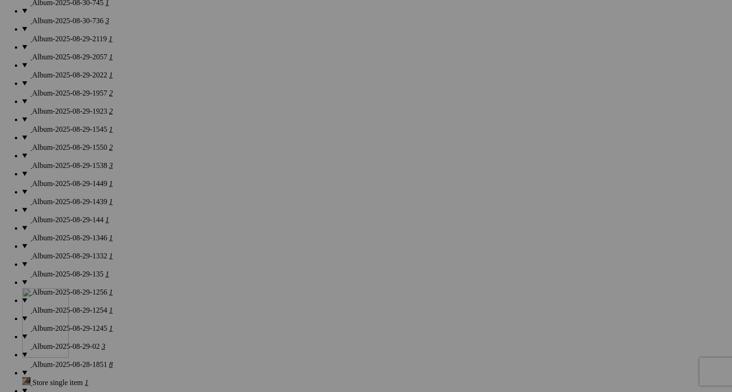
drag, startPoint x: 170, startPoint y: 159, endPoint x: 156, endPoint y: 369, distance: 210.6
drag, startPoint x: 335, startPoint y: 149, endPoint x: 235, endPoint y: 374, distance: 246.5
drag, startPoint x: 339, startPoint y: 154, endPoint x: 350, endPoint y: 374, distance: 220.7
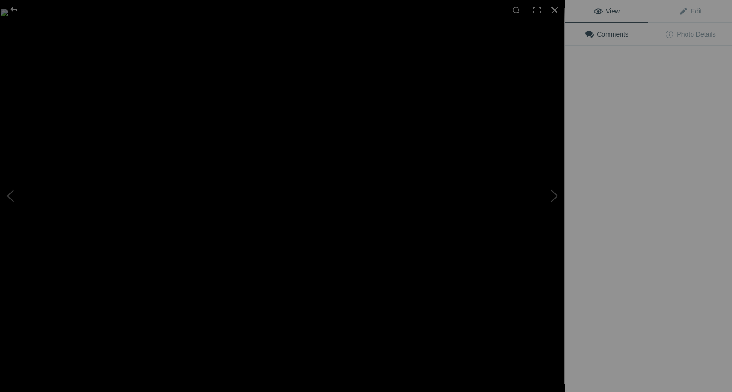
type input "Western Caravan"
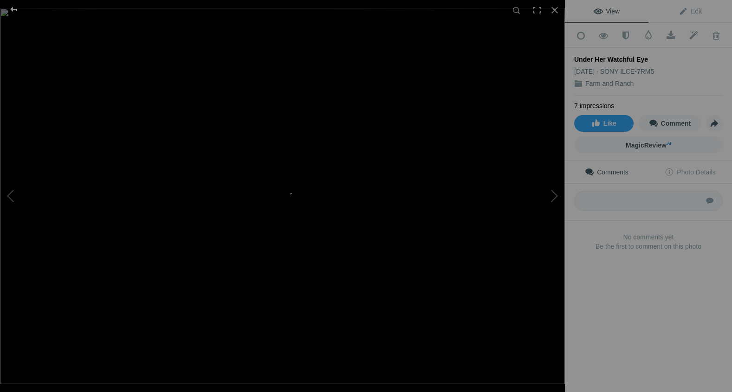
click at [17, 10] on div at bounding box center [13, 9] width 33 height 19
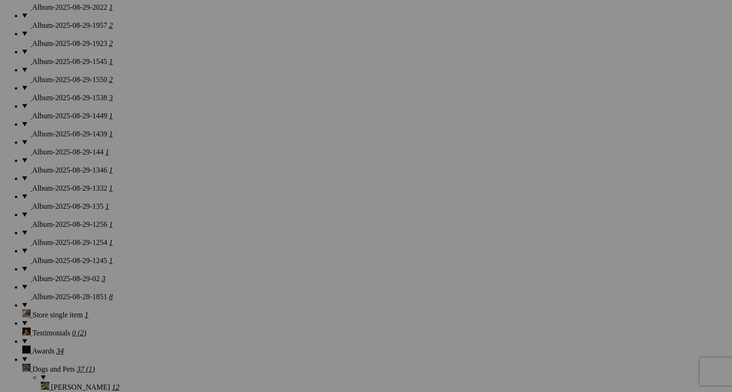
scroll to position [1013, 0]
drag, startPoint x: 597, startPoint y: 202, endPoint x: 423, endPoint y: 315, distance: 207.6
drag, startPoint x: 676, startPoint y: 201, endPoint x: 449, endPoint y: 338, distance: 265.6
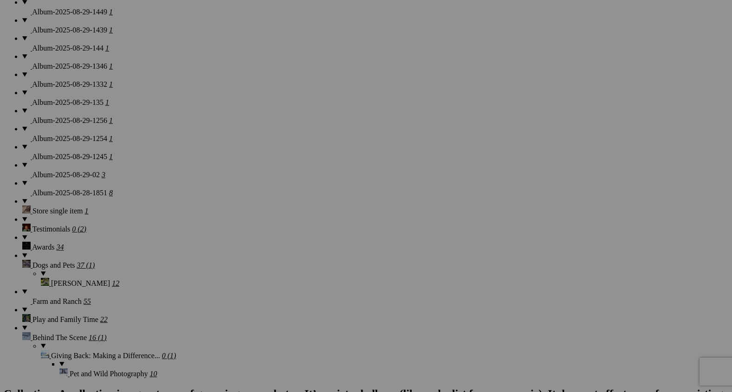
scroll to position [1115, 0]
drag, startPoint x: 685, startPoint y: 101, endPoint x: 470, endPoint y: 213, distance: 242.8
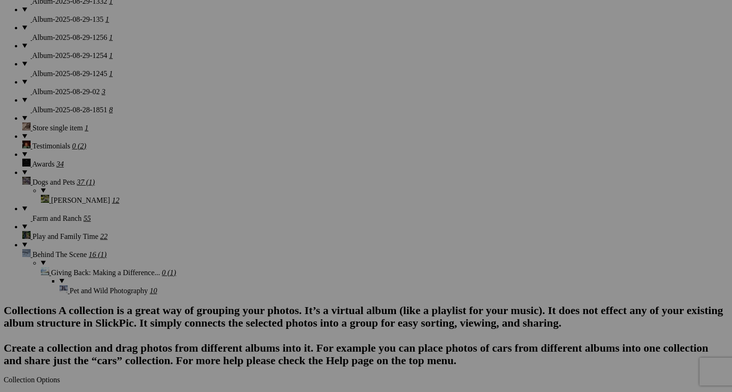
scroll to position [1199, 0]
drag, startPoint x: 167, startPoint y: 126, endPoint x: 148, endPoint y: 363, distance: 237.8
drag, startPoint x: 264, startPoint y: 128, endPoint x: 223, endPoint y: 363, distance: 238.9
drag, startPoint x: 350, startPoint y: 146, endPoint x: 309, endPoint y: 364, distance: 221.9
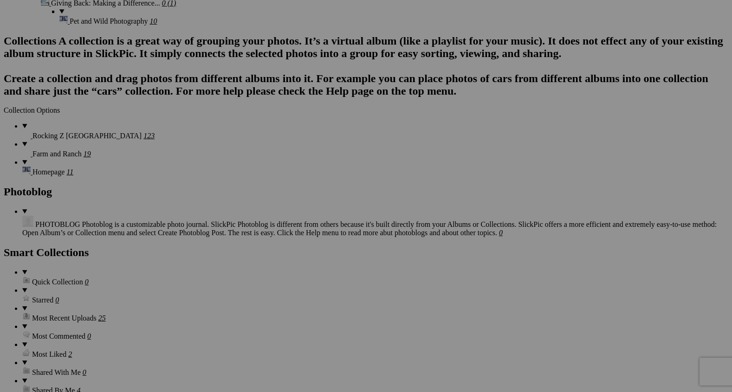
scroll to position [1466, 0]
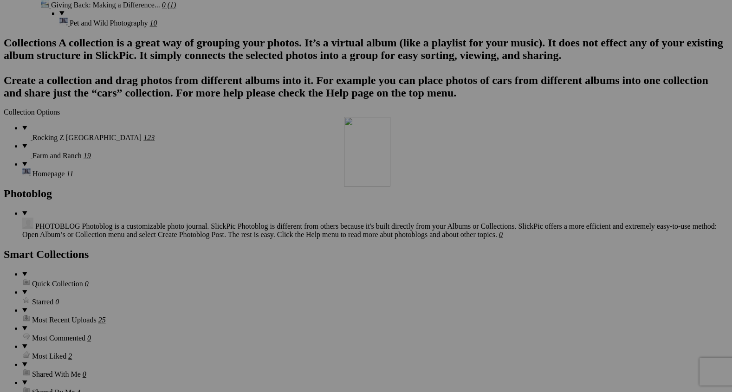
drag, startPoint x: 353, startPoint y: 119, endPoint x: 489, endPoint y: 195, distance: 155.4
drag, startPoint x: 433, startPoint y: 216, endPoint x: 518, endPoint y: 203, distance: 85.9
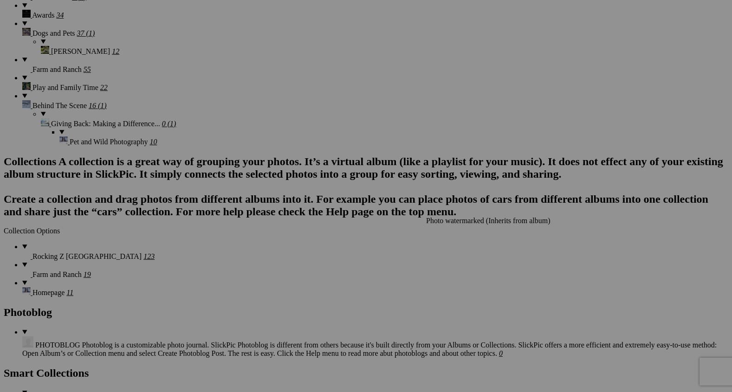
scroll to position [1333, 0]
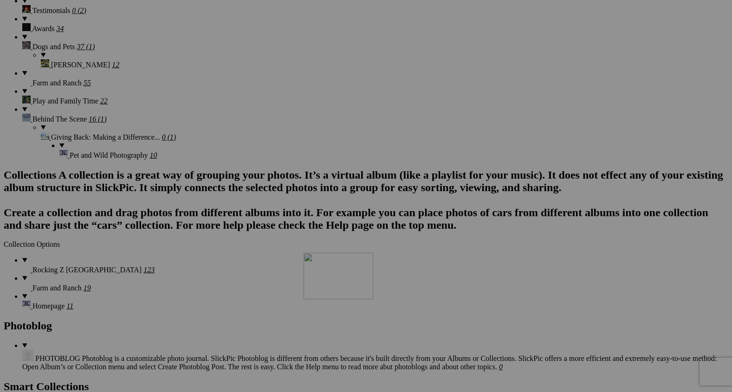
drag, startPoint x: 584, startPoint y: 116, endPoint x: 437, endPoint y: 334, distance: 262.7
drag, startPoint x: 684, startPoint y: 107, endPoint x: 461, endPoint y: 319, distance: 307.5
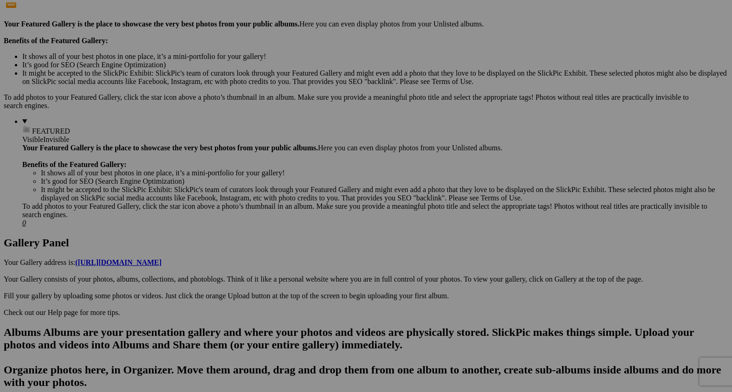
scroll to position [275, 0]
drag, startPoint x: 682, startPoint y: 231, endPoint x: 554, endPoint y: 376, distance: 193.6
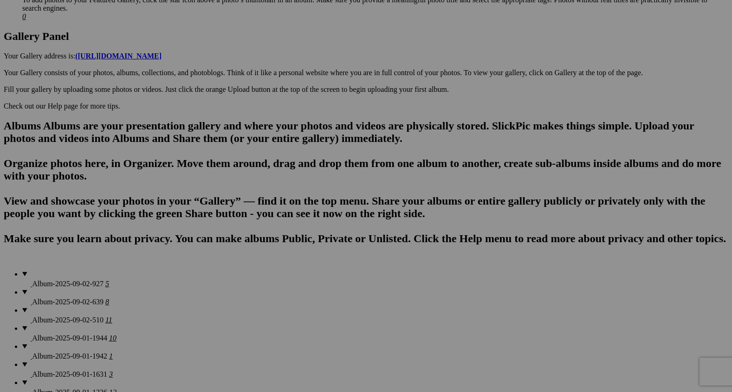
scroll to position [487, 0]
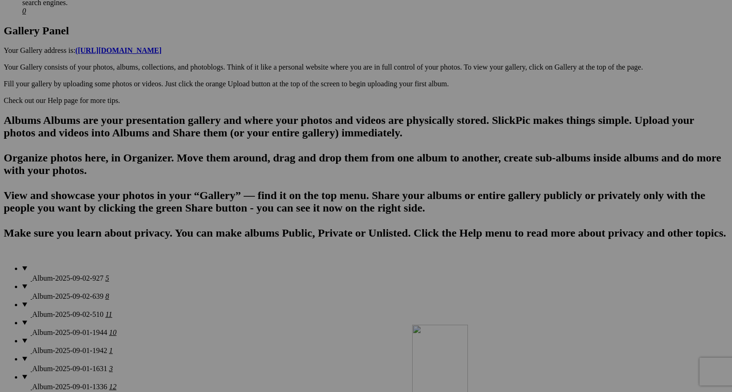
drag, startPoint x: 589, startPoint y: 121, endPoint x: 543, endPoint y: 411, distance: 293.6
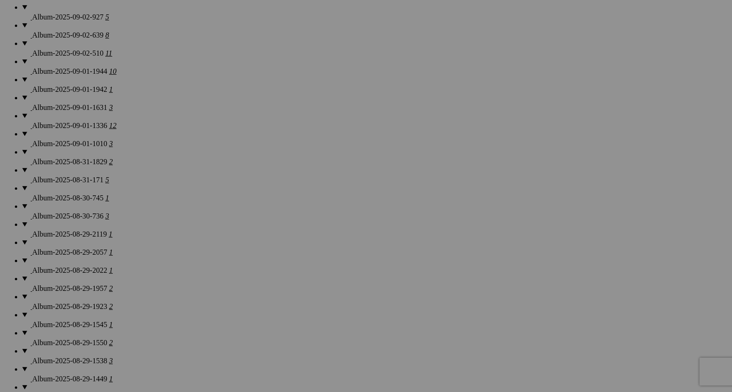
scroll to position [752, 0]
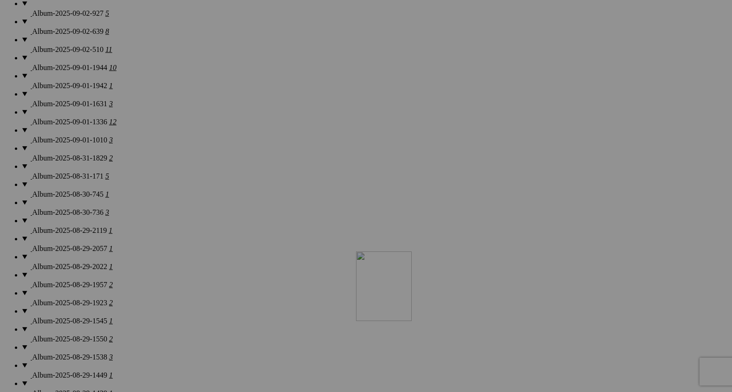
drag, startPoint x: 600, startPoint y: 96, endPoint x: 488, endPoint y: 337, distance: 266.1
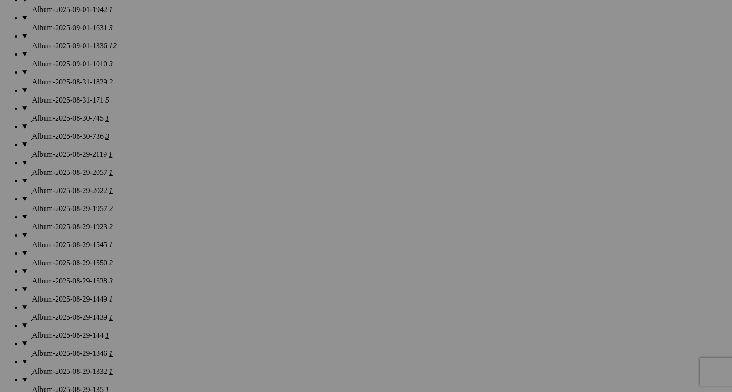
scroll to position [836, 0]
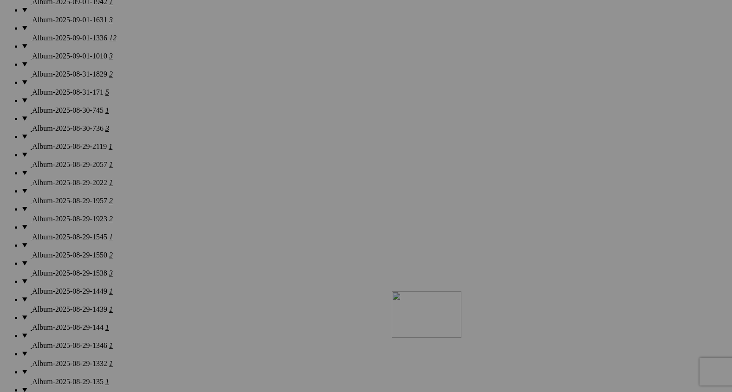
drag, startPoint x: 517, startPoint y: 139, endPoint x: 525, endPoint y: 373, distance: 233.5
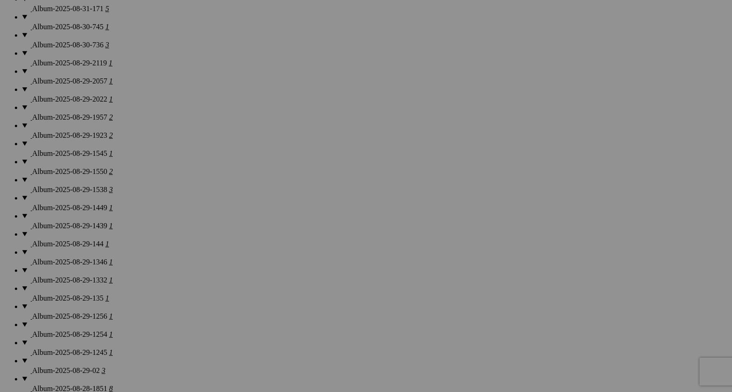
scroll to position [923, 0]
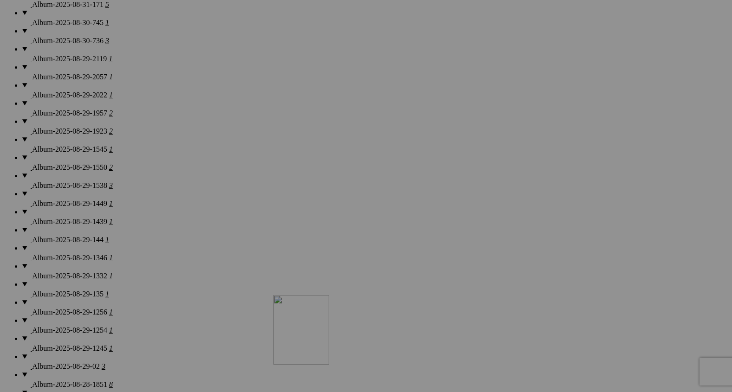
drag, startPoint x: 425, startPoint y: 180, endPoint x: 406, endPoint y: 373, distance: 193.5
drag, startPoint x: 432, startPoint y: 167, endPoint x: 458, endPoint y: 385, distance: 220.1
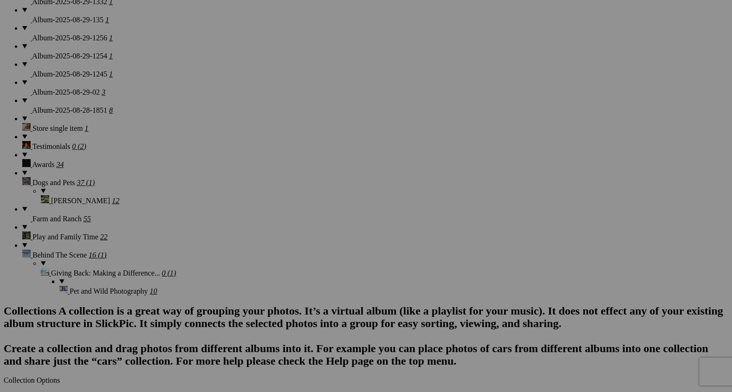
scroll to position [1214, 0]
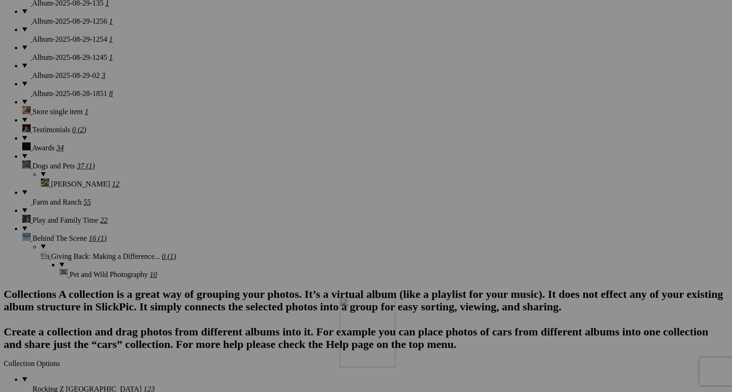
drag, startPoint x: 345, startPoint y: 124, endPoint x: 474, endPoint y: 376, distance: 283.6
drag, startPoint x: 427, startPoint y: 109, endPoint x: 539, endPoint y: 371, distance: 284.8
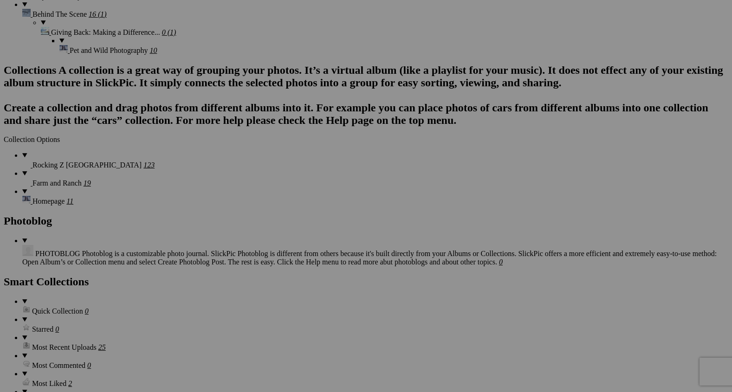
scroll to position [1445, 0]
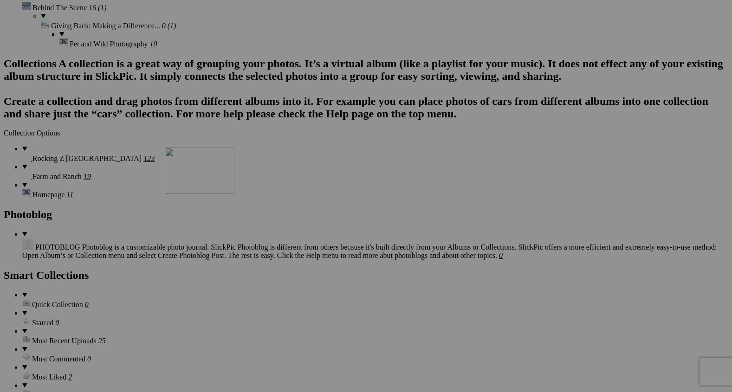
drag, startPoint x: 524, startPoint y: 130, endPoint x: 298, endPoint y: 227, distance: 245.9
drag, startPoint x: 338, startPoint y: 120, endPoint x: 209, endPoint y: 220, distance: 163.3
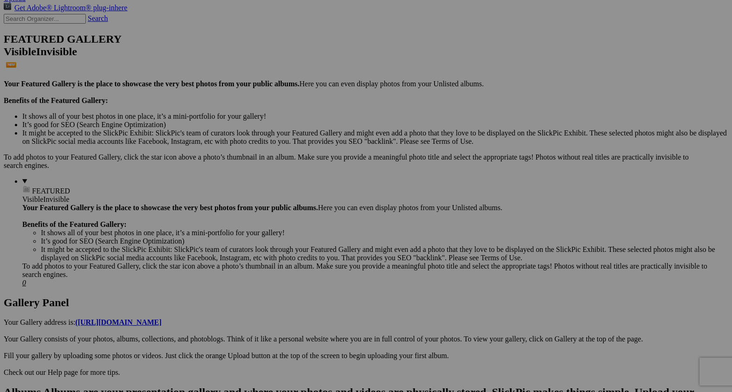
scroll to position [0, 0]
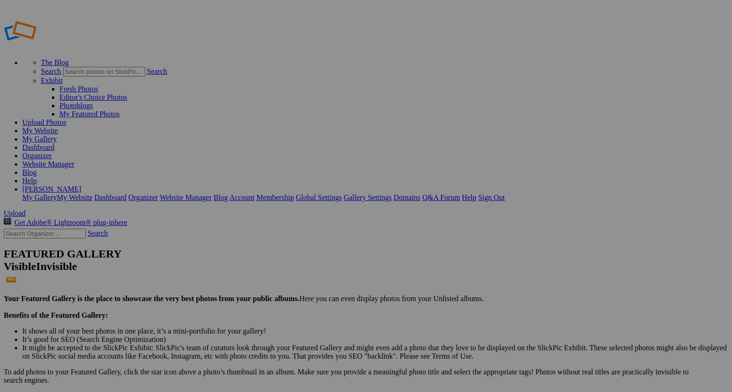
click at [26, 209] on span "Upload" at bounding box center [15, 213] width 22 height 8
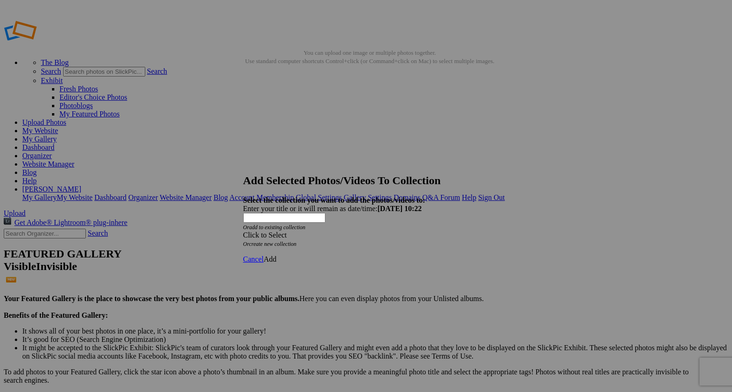
click at [243, 231] on span at bounding box center [243, 235] width 0 height 8
click at [392, 227] on link "Rocking Z [GEOGRAPHIC_DATA]" at bounding box center [337, 223] width 109 height 8
click at [277, 255] on span "Add" at bounding box center [270, 259] width 13 height 8
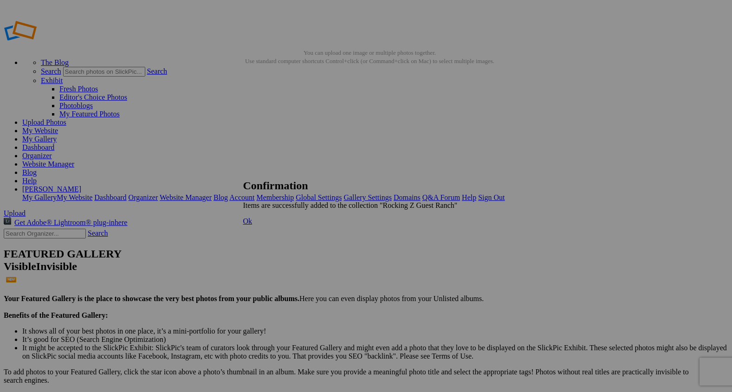
click at [252, 225] on span "Ok" at bounding box center [247, 221] width 9 height 8
type input "0"
paste input "Where Souls Meet"
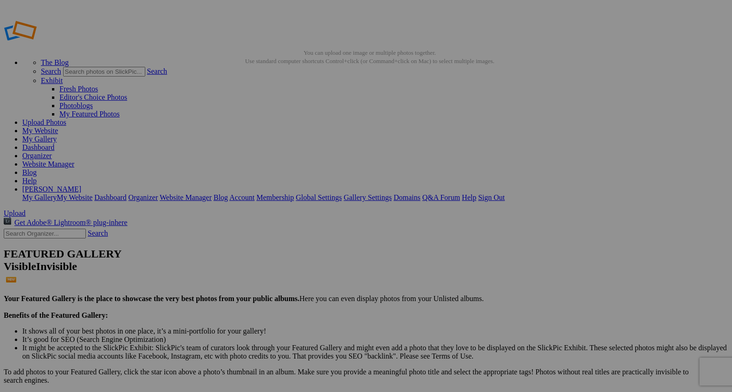
type input "Where Souls Meet"
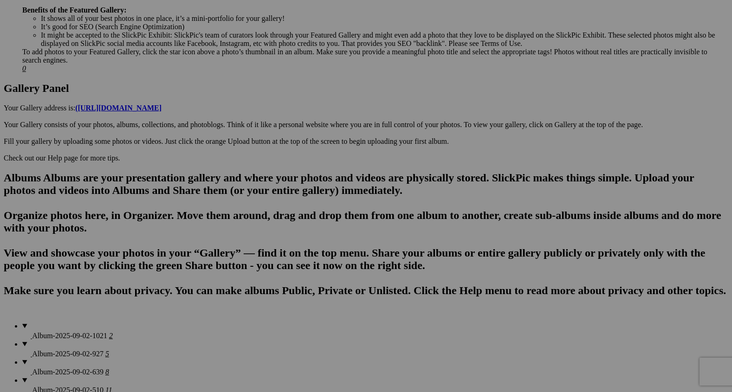
scroll to position [429, 0]
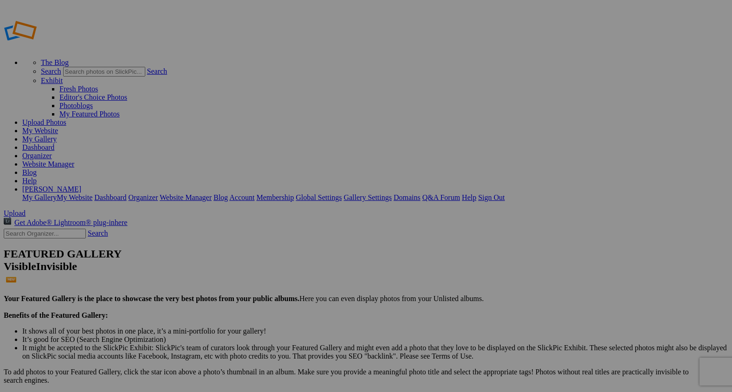
type input "0"
paste input "Where Souls Meet"
type input "Where Souls Meet"
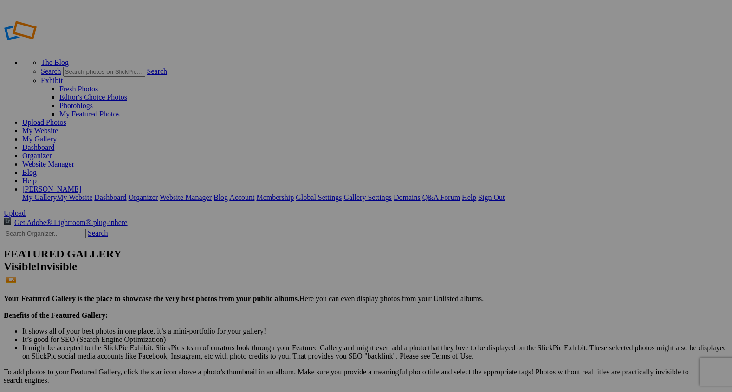
type input "2"
paste input "Barnside Companions"
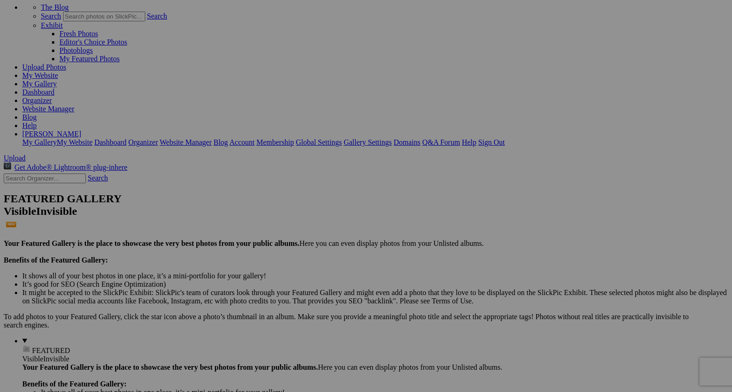
scroll to position [56, 0]
drag, startPoint x: 178, startPoint y: 110, endPoint x: 235, endPoint y: 207, distance: 112.1
type input "Barnside Companions"
drag, startPoint x: 188, startPoint y: 97, endPoint x: 211, endPoint y: 185, distance: 90.5
drag, startPoint x: 679, startPoint y: 90, endPoint x: 203, endPoint y: 180, distance: 484.5
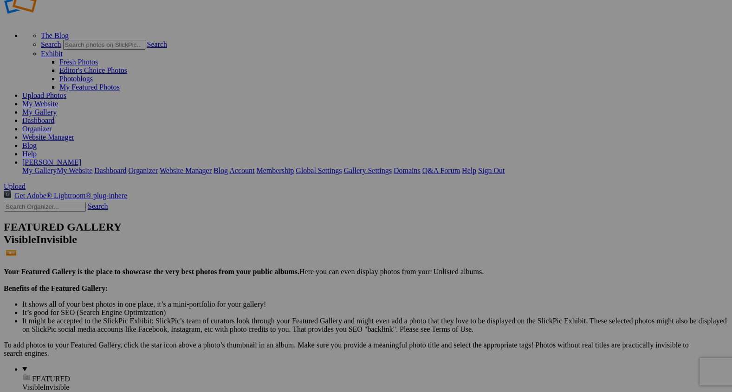
scroll to position [38, 0]
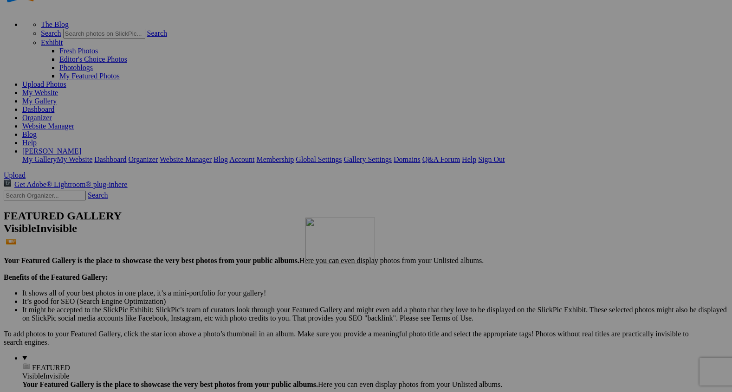
drag, startPoint x: 602, startPoint y: 112, endPoint x: 434, endPoint y: 313, distance: 262.1
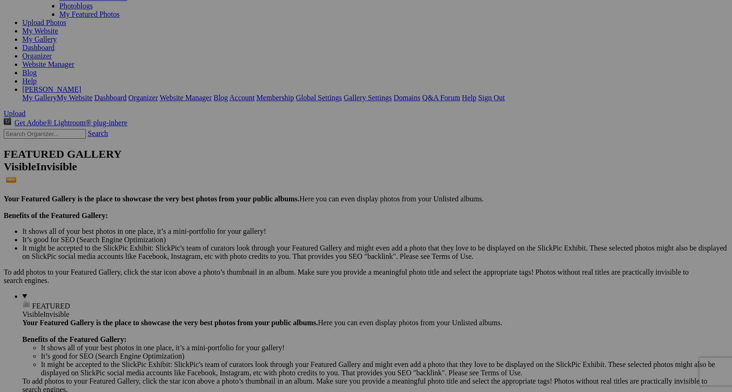
scroll to position [122, 0]
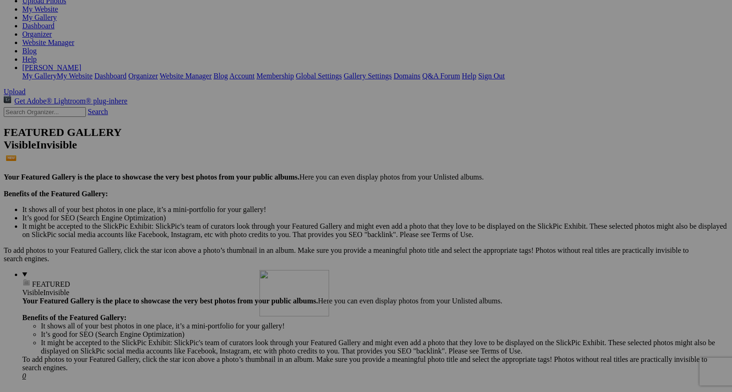
drag, startPoint x: 498, startPoint y: 150, endPoint x: 397, endPoint y: 339, distance: 214.0
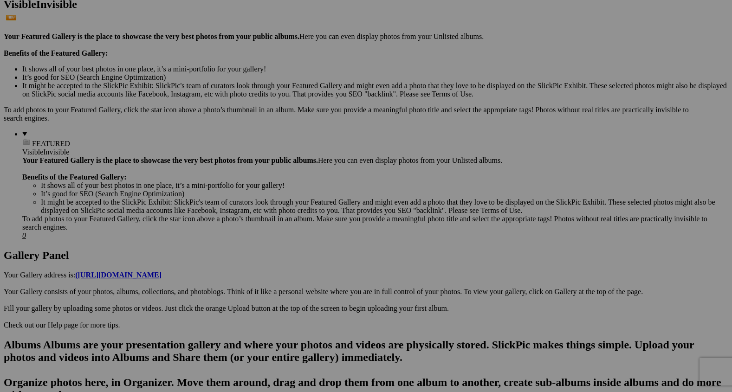
scroll to position [285, 0]
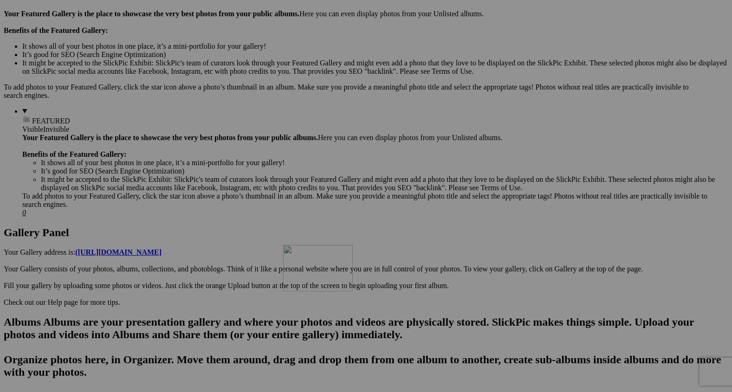
drag, startPoint x: 421, startPoint y: 230, endPoint x: 415, endPoint y: 340, distance: 110.6
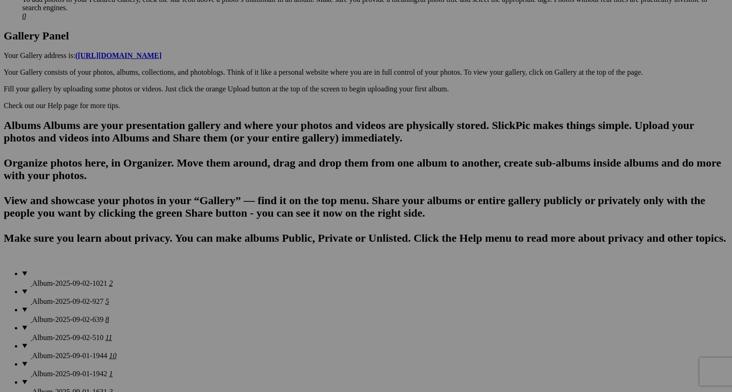
scroll to position [494, 0]
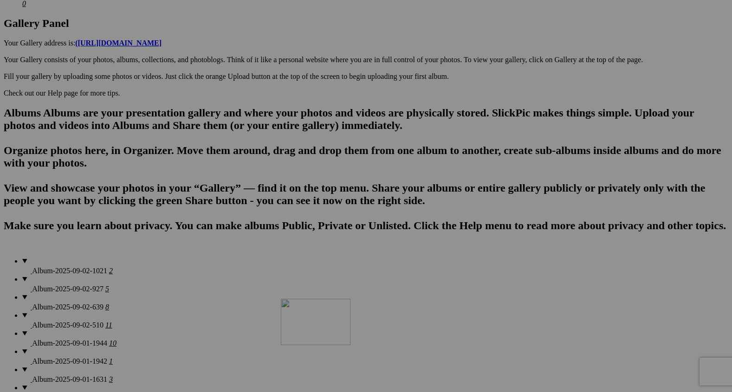
drag, startPoint x: 426, startPoint y: 138, endPoint x: 412, endPoint y: 391, distance: 253.7
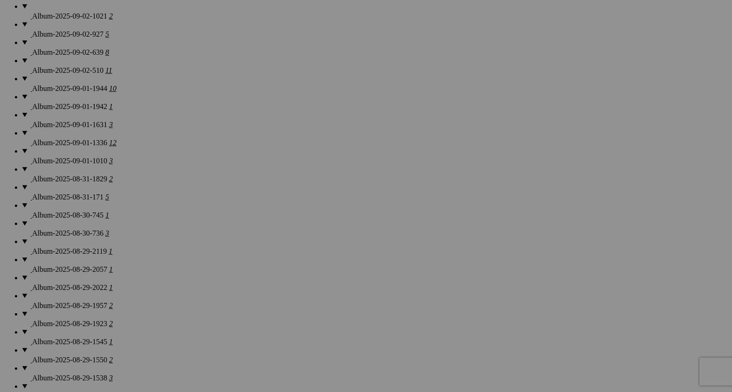
scroll to position [751, 0]
drag, startPoint x: 416, startPoint y: 104, endPoint x: 395, endPoint y: 333, distance: 229.2
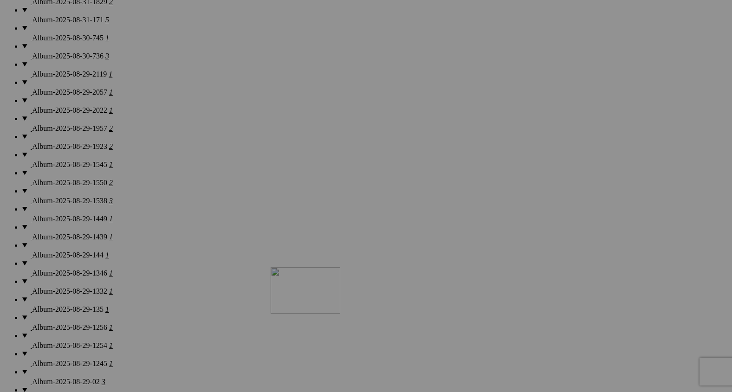
drag, startPoint x: 423, startPoint y: 171, endPoint x: 395, endPoint y: 366, distance: 196.8
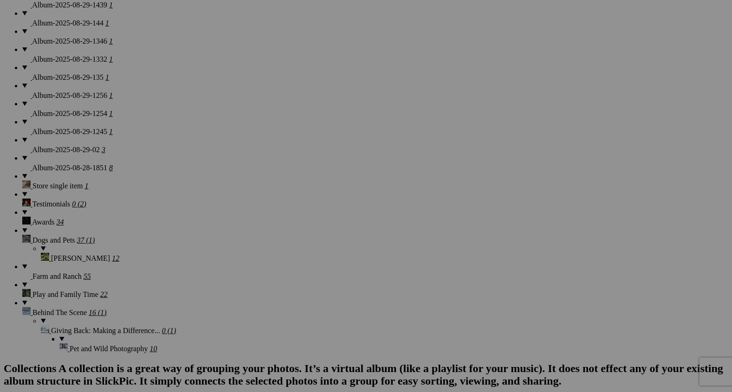
scroll to position [1160, 0]
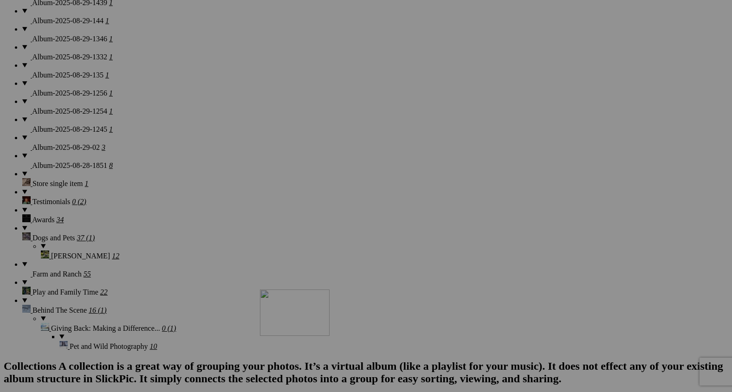
drag, startPoint x: 420, startPoint y: 167, endPoint x: 392, endPoint y: 372, distance: 206.9
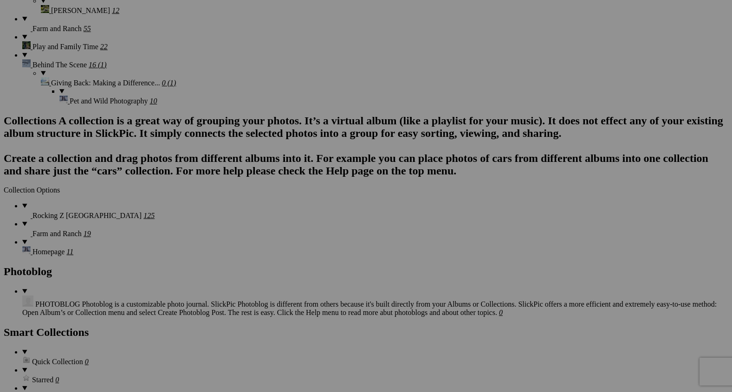
scroll to position [1406, 0]
drag, startPoint x: 421, startPoint y: 164, endPoint x: 289, endPoint y: 270, distance: 169.6
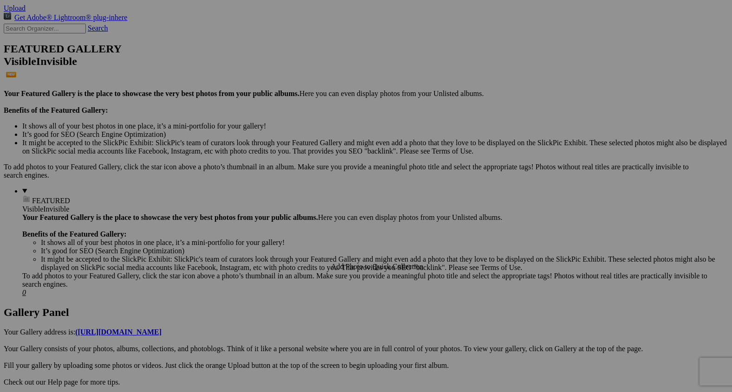
scroll to position [0, 0]
